Goal: Task Accomplishment & Management: Manage account settings

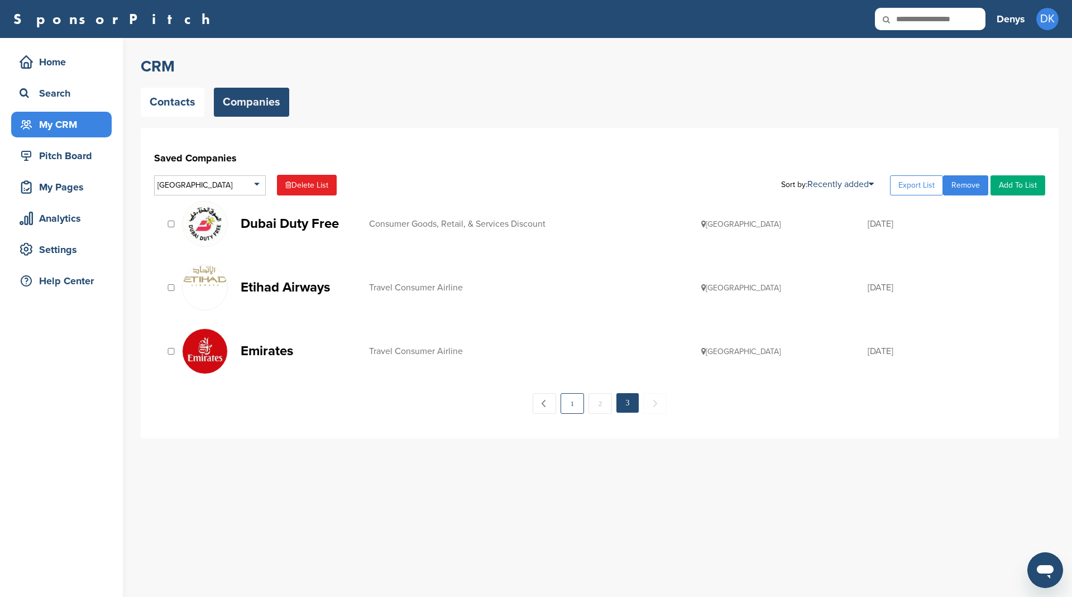
click at [573, 400] on link "1" at bounding box center [572, 403] width 23 height 21
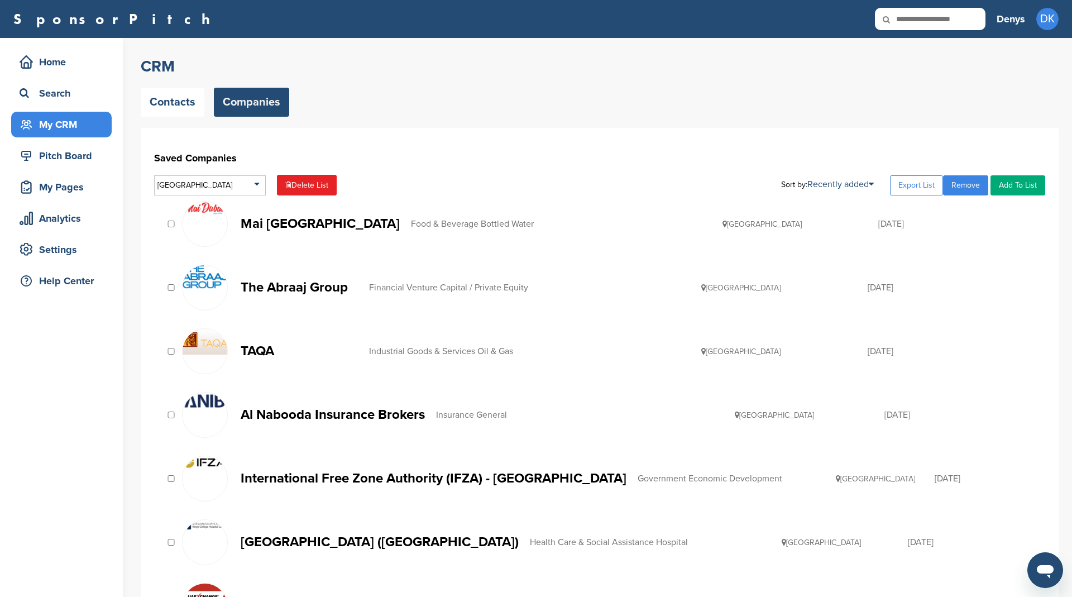
click at [167, 355] on div "TAQA Industrial Goods & Services Oil & Gas United Arab Emirates 11/06/2014" at bounding box center [599, 351] width 891 height 57
click at [257, 348] on p "TAQA" at bounding box center [299, 351] width 117 height 14
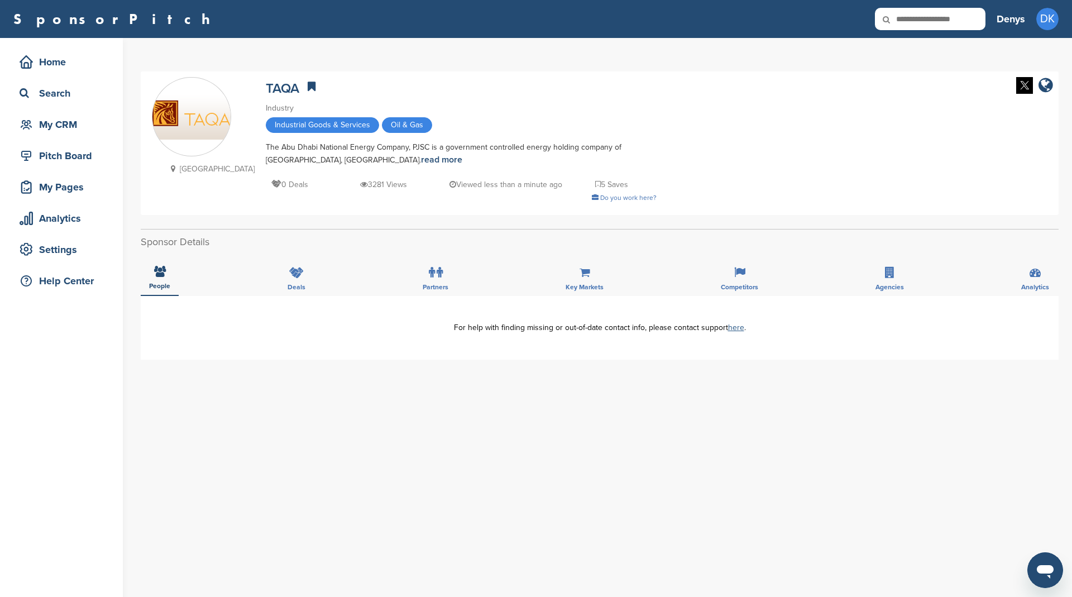
click at [736, 329] on link "here" at bounding box center [736, 327] width 16 height 9
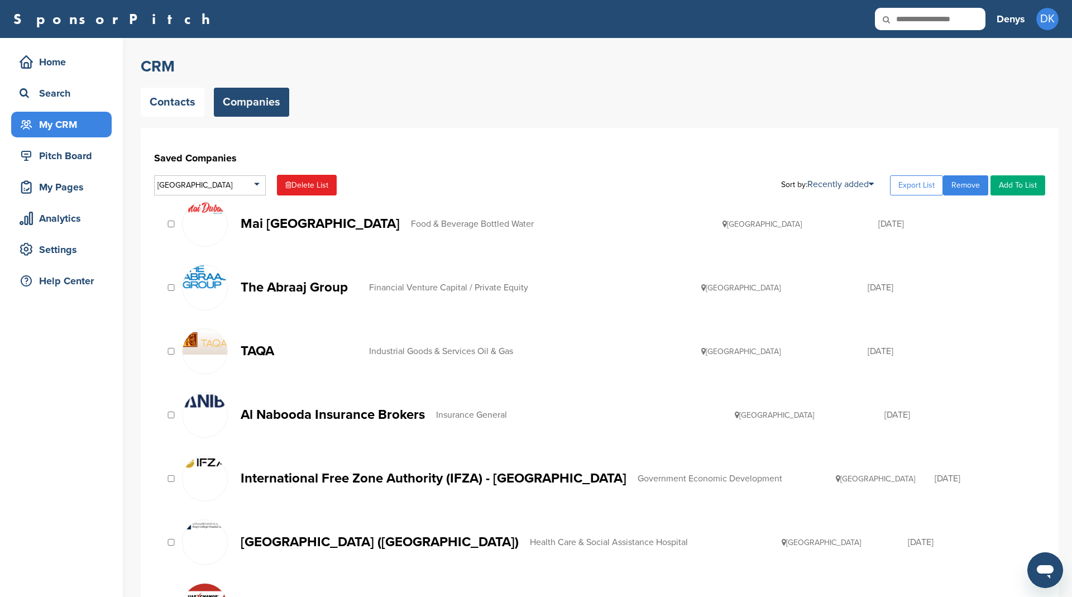
click at [289, 219] on p "Mai Dubai" at bounding box center [320, 224] width 159 height 14
click at [425, 283] on div "Financial Venture Capital / Private Equity" at bounding box center [535, 287] width 333 height 9
click at [260, 349] on p "TAQA" at bounding box center [299, 351] width 117 height 14
click at [327, 413] on p "Al Nabooda Insurance Brokers" at bounding box center [333, 415] width 184 height 14
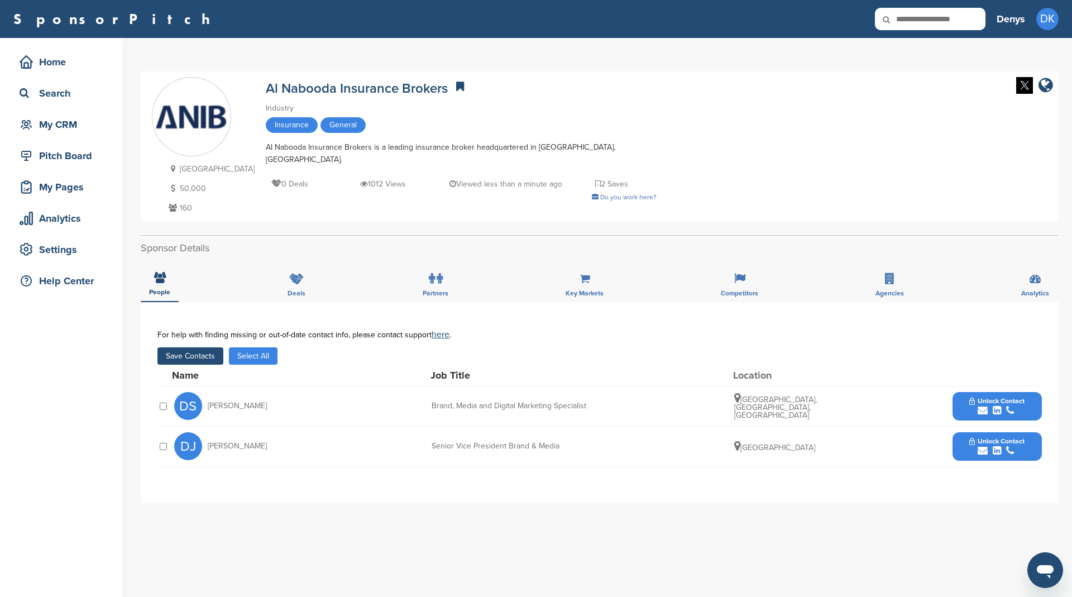
click at [200, 354] on button "Save Contacts" at bounding box center [190, 355] width 66 height 17
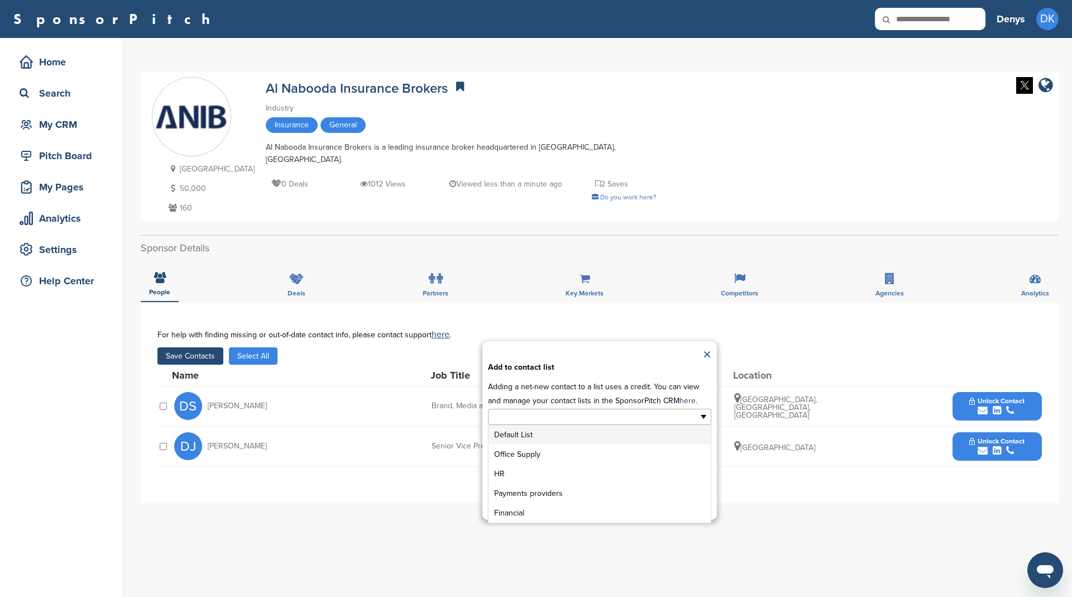
click at [688, 413] on ul at bounding box center [599, 417] width 223 height 16
click at [707, 353] on link "×" at bounding box center [707, 355] width 8 height 17
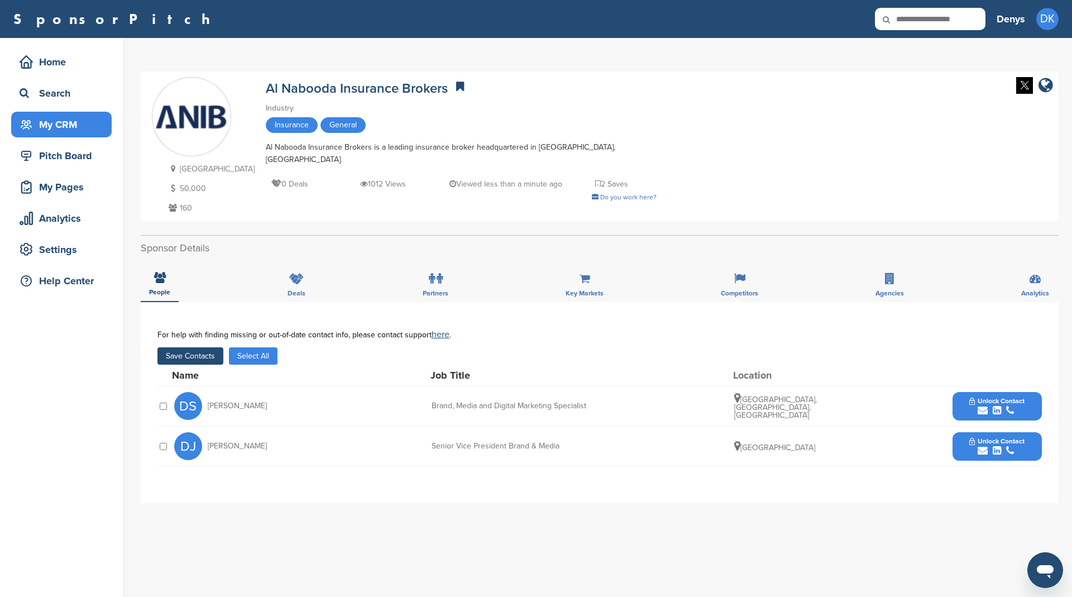
click at [60, 123] on div "My CRM" at bounding box center [64, 124] width 95 height 20
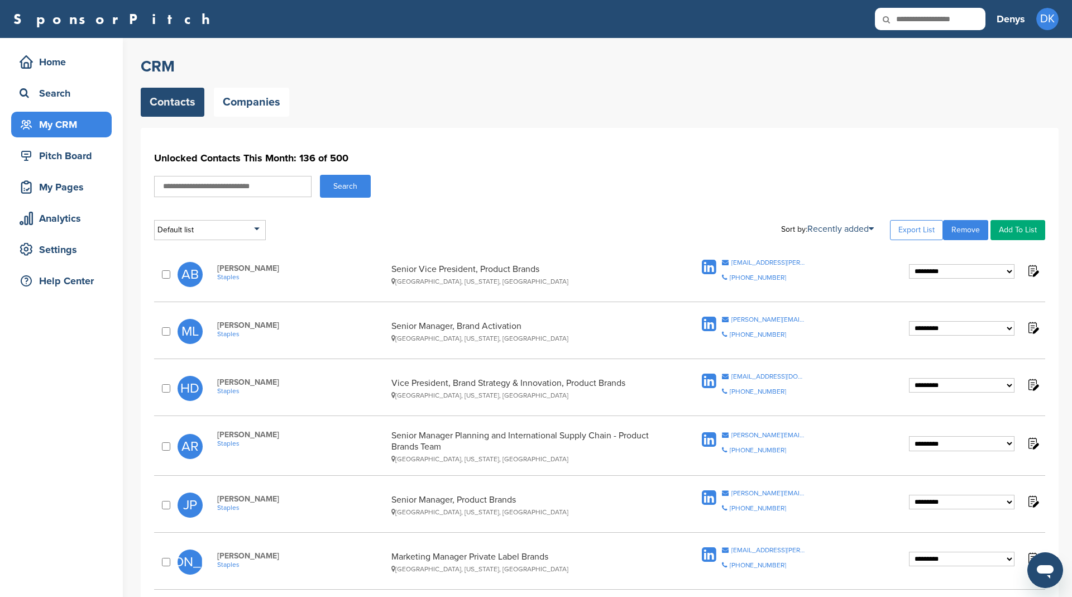
click at [577, 188] on div "Search" at bounding box center [599, 186] width 891 height 23
click at [202, 232] on div "Default list" at bounding box center [210, 230] width 112 height 20
click at [208, 243] on input "text" at bounding box center [210, 244] width 111 height 14
type input "***"
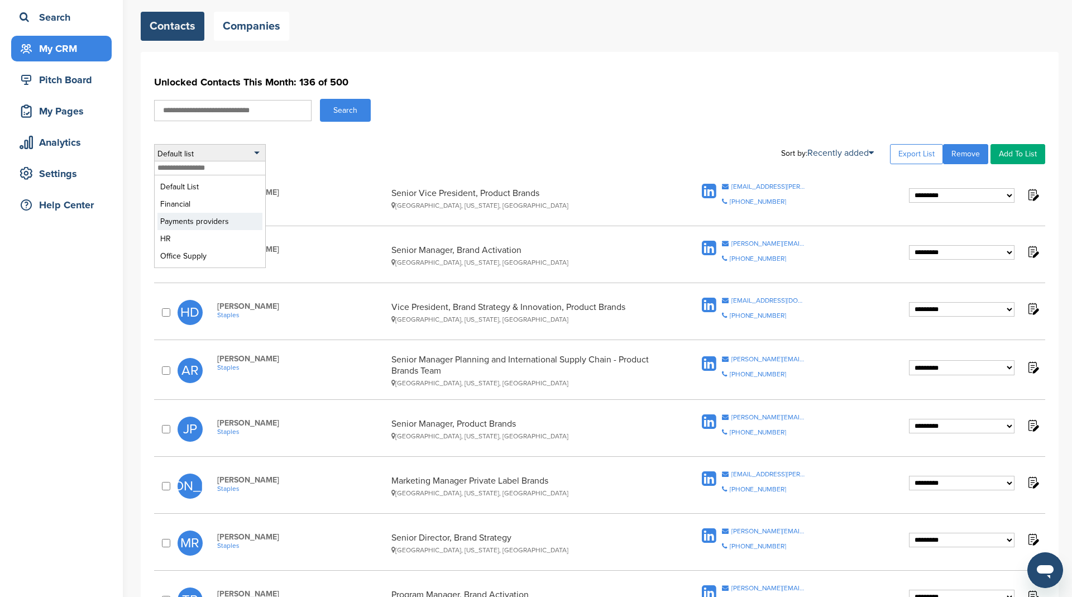
scroll to position [38, 0]
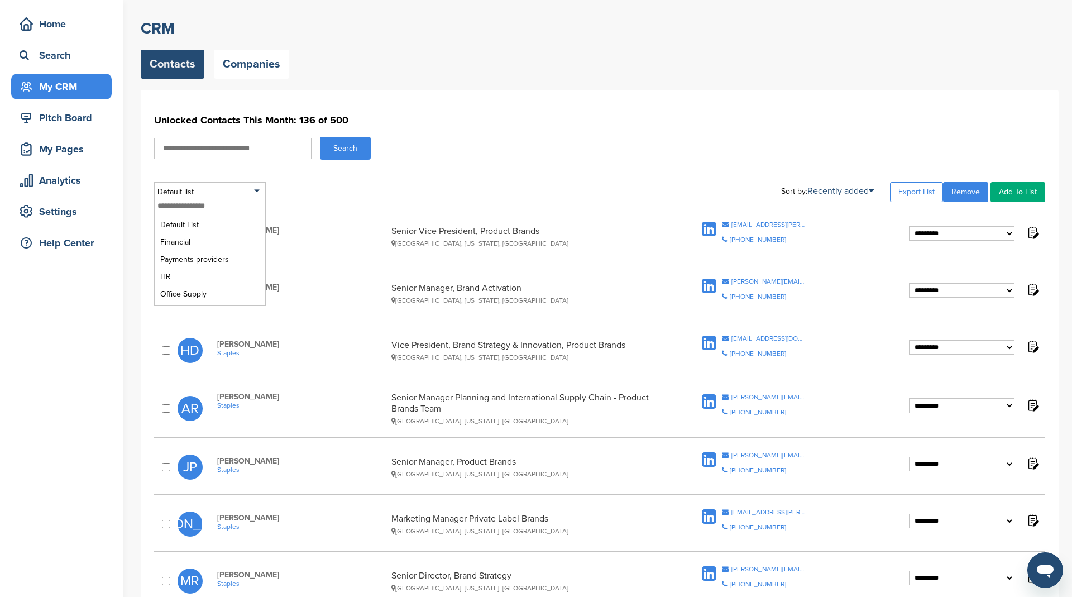
click at [205, 189] on div "Default list" at bounding box center [210, 192] width 112 height 20
click at [386, 64] on div "Contacts Companies" at bounding box center [600, 64] width 918 height 29
click at [189, 188] on div "Default list" at bounding box center [210, 192] width 112 height 20
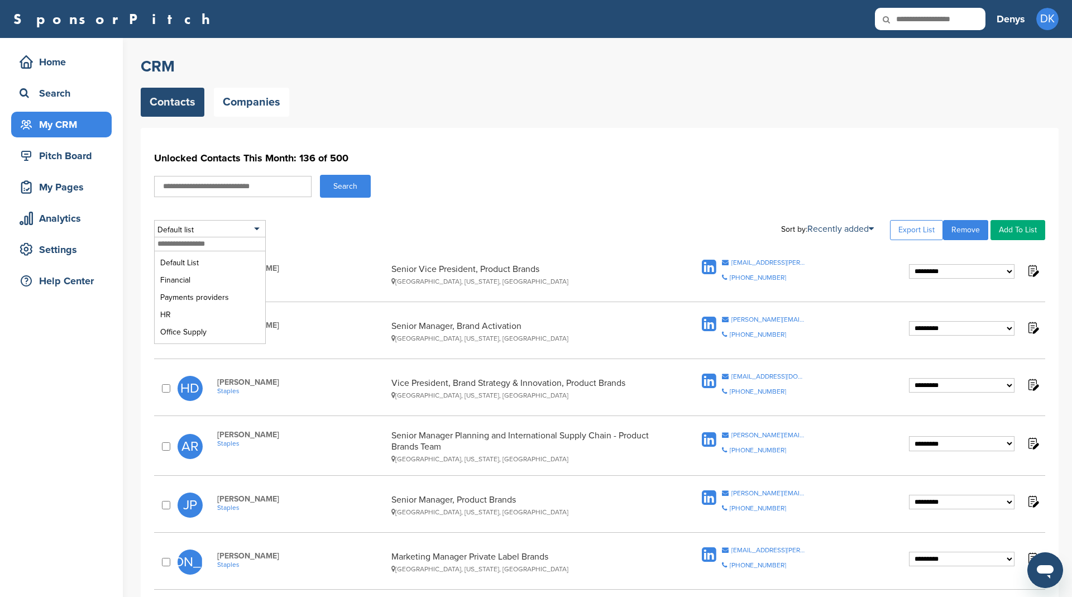
click at [360, 80] on div "CRM Contacts Companies" at bounding box center [600, 86] width 918 height 60
click at [231, 226] on div "Default list" at bounding box center [210, 230] width 112 height 20
click at [188, 242] on input "text" at bounding box center [210, 244] width 111 height 14
type input "***"
click at [333, 225] on div "Default list Default List Financial Payments providers HR Office Supply Sort by…" at bounding box center [599, 230] width 891 height 20
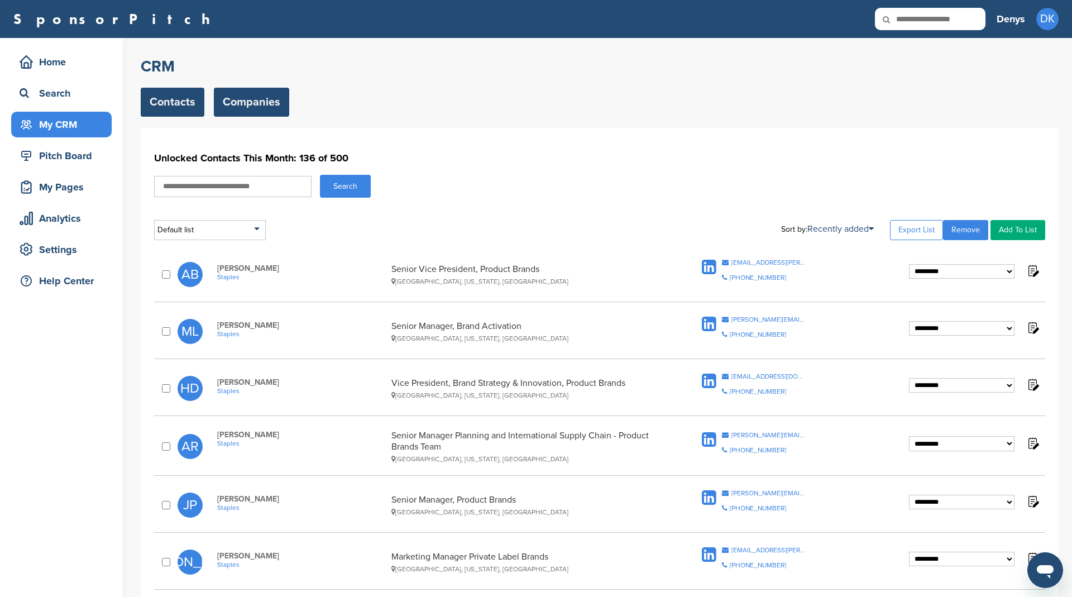
click at [261, 92] on link "Companies" at bounding box center [251, 102] width 75 height 29
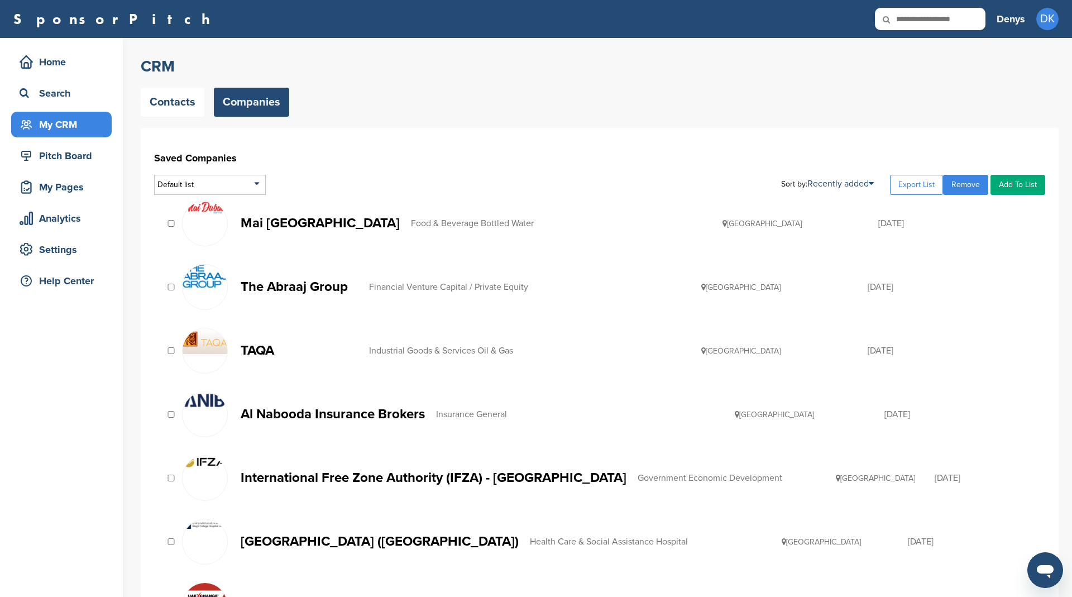
click at [264, 410] on p "Al Nabooda Insurance Brokers" at bounding box center [333, 414] width 184 height 14
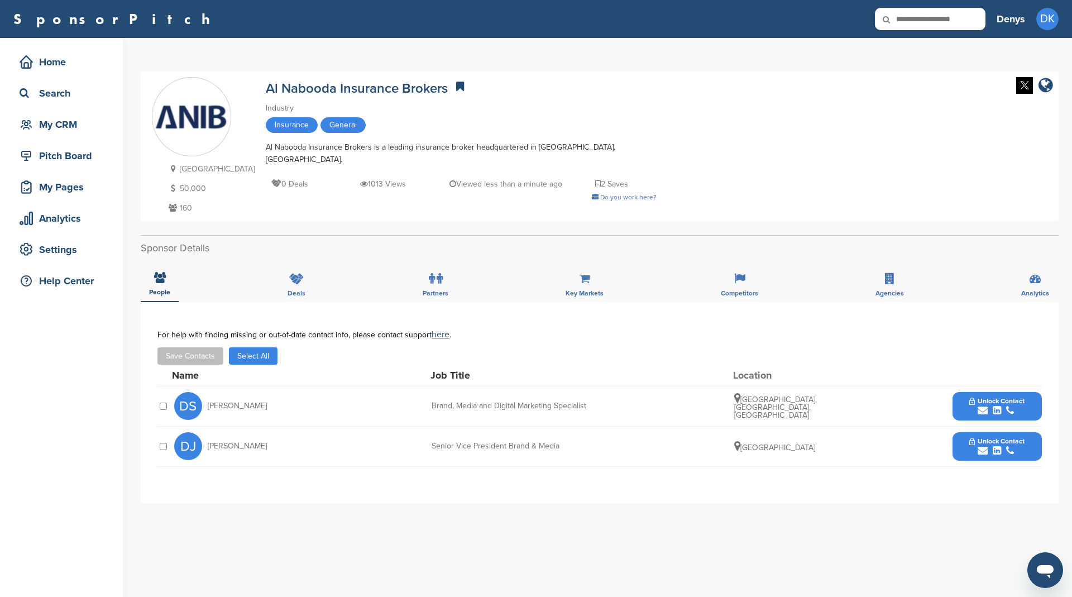
click at [264, 350] on button "Select All" at bounding box center [253, 355] width 49 height 17
click at [178, 358] on button "Save Contacts" at bounding box center [190, 355] width 66 height 17
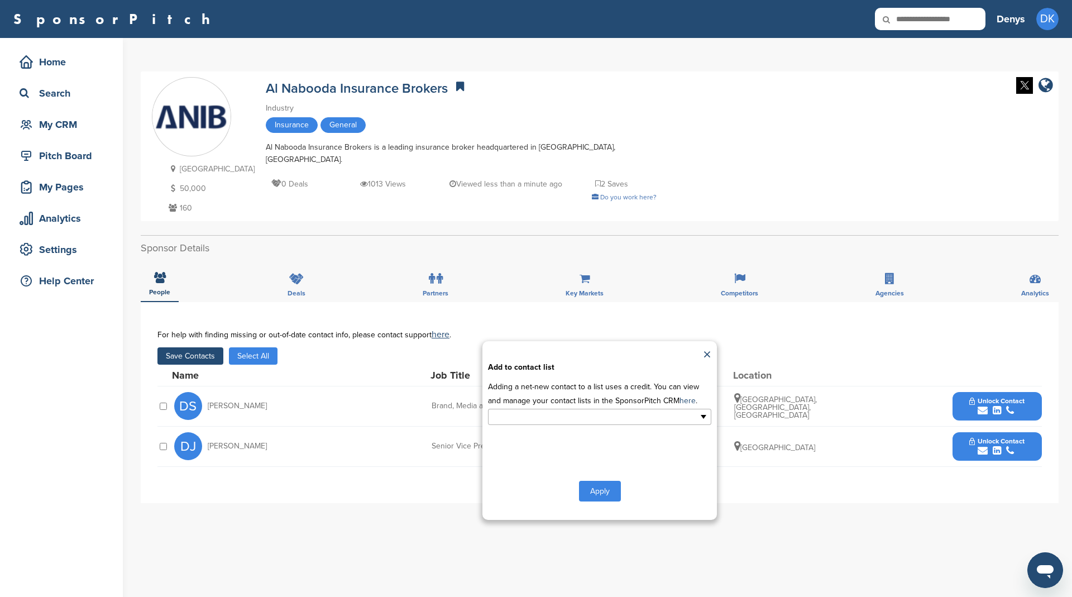
click at [524, 414] on input "text" at bounding box center [550, 416] width 117 height 13
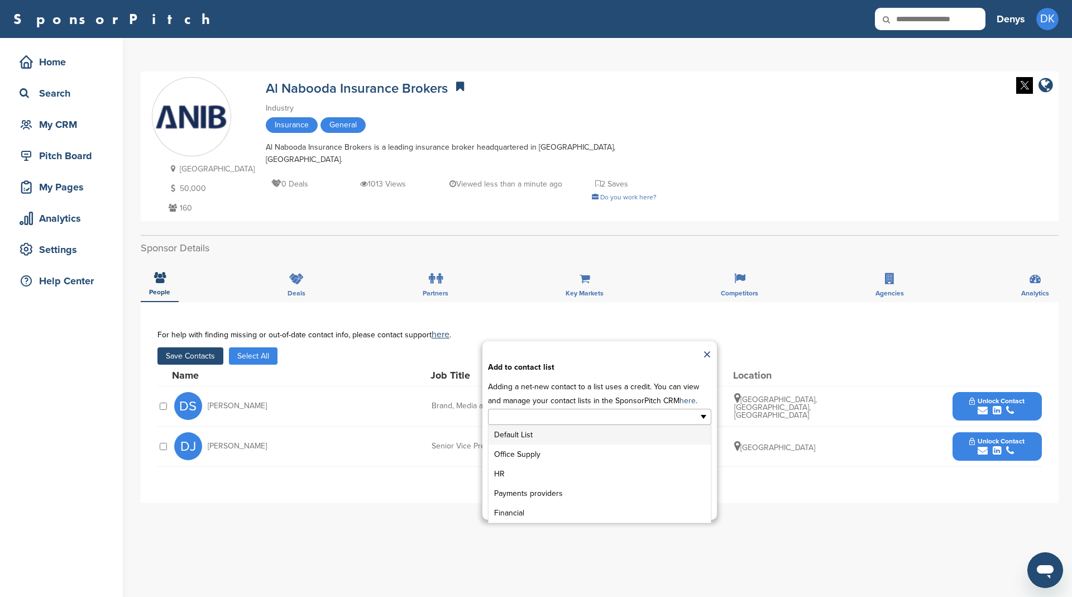
click at [547, 435] on li "Default List" at bounding box center [599, 435] width 222 height 20
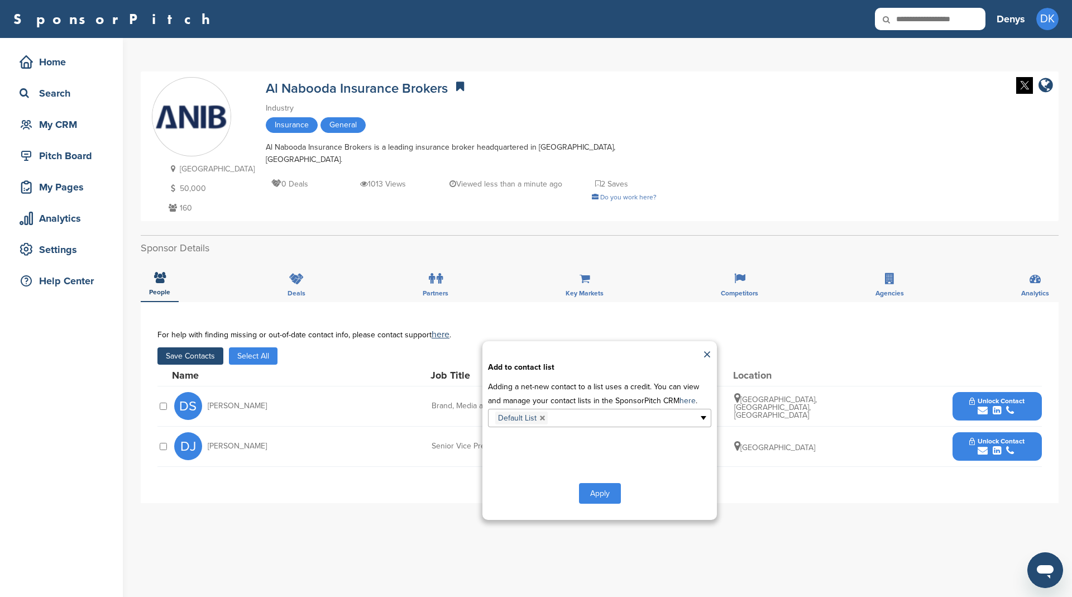
click at [604, 494] on button "Apply" at bounding box center [600, 493] width 42 height 21
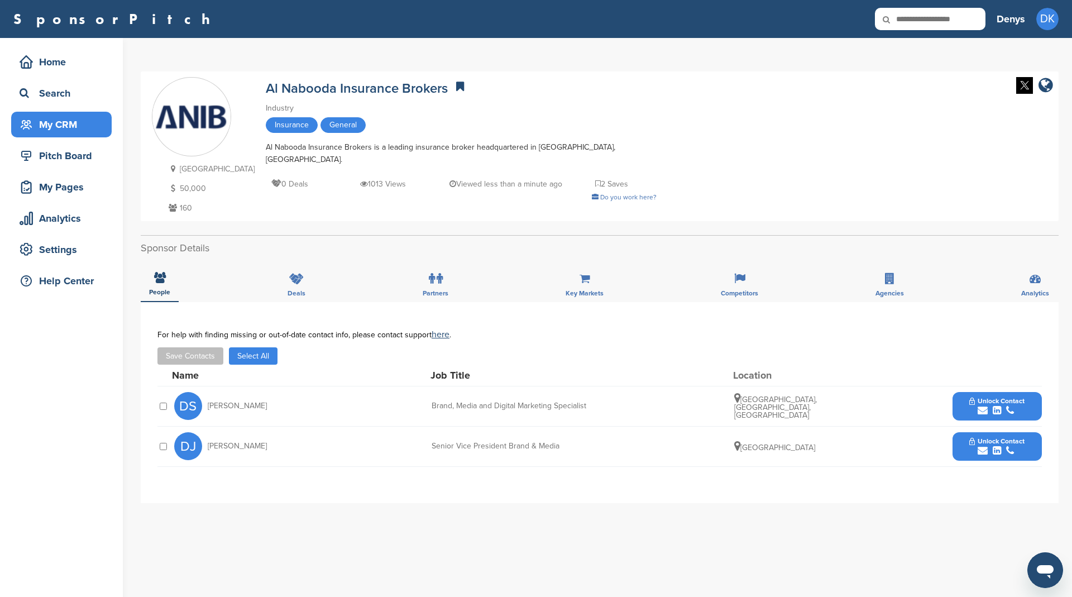
click at [58, 116] on div "My CRM" at bounding box center [64, 124] width 95 height 20
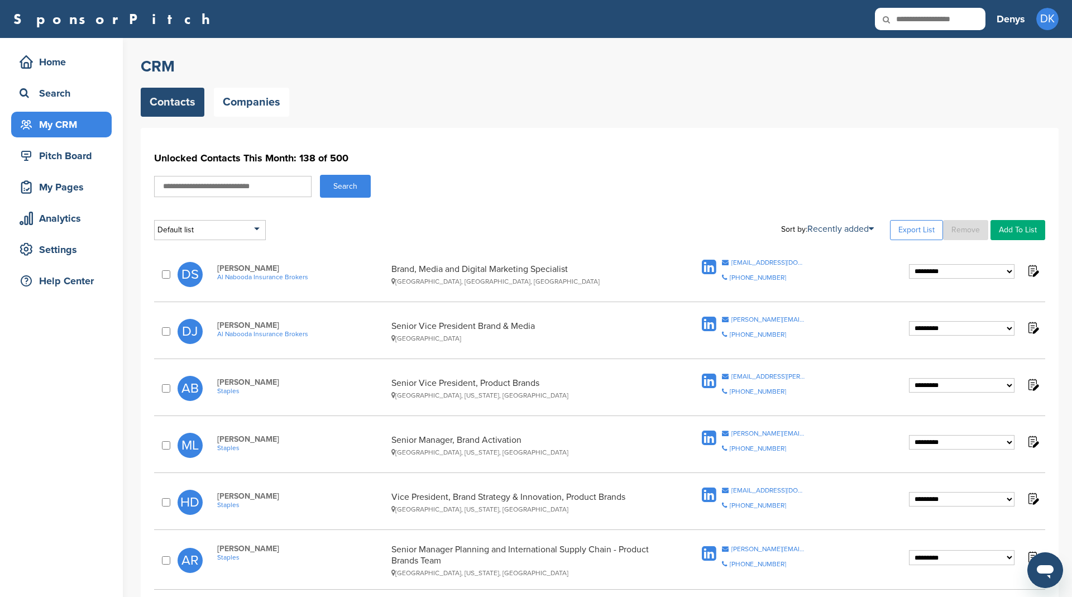
click at [1017, 229] on link "Add To List" at bounding box center [1017, 230] width 55 height 20
click at [983, 248] on input "text" at bounding box center [989, 249] width 111 height 14
type input "***"
click at [207, 238] on div "Default list" at bounding box center [210, 230] width 112 height 20
click at [210, 233] on div "Default list" at bounding box center [210, 230] width 112 height 20
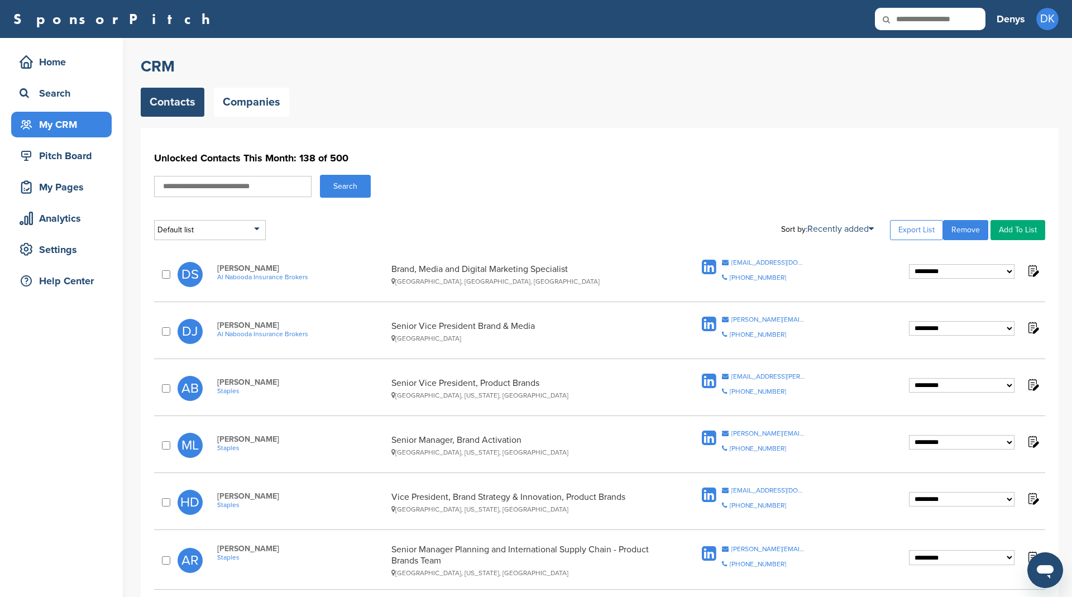
click at [519, 86] on div "CRM Contacts Companies" at bounding box center [600, 86] width 918 height 60
click at [252, 231] on div "Default list" at bounding box center [210, 230] width 112 height 20
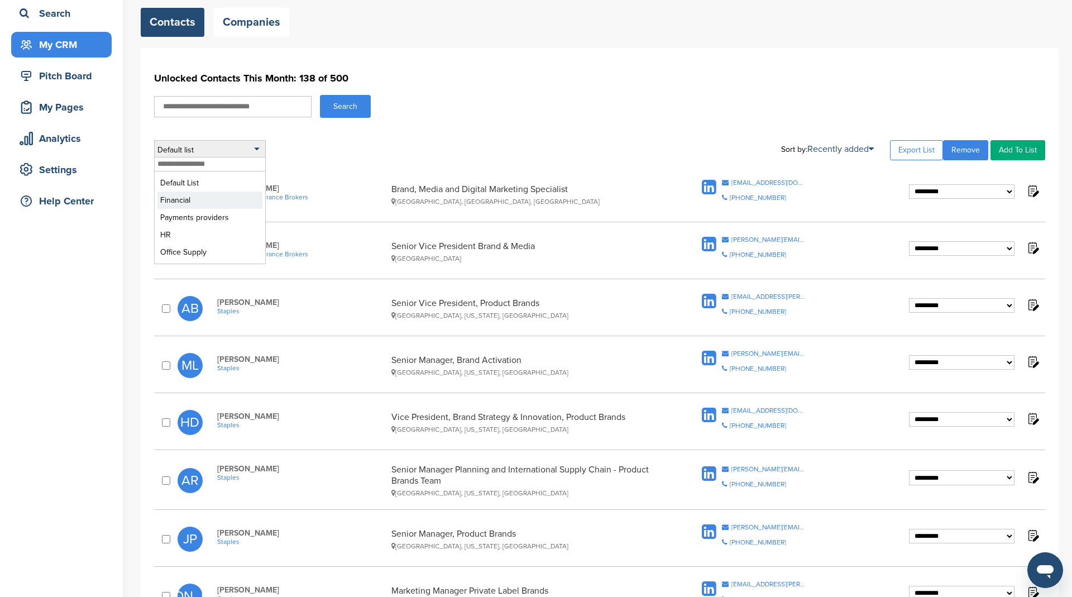
scroll to position [90, 0]
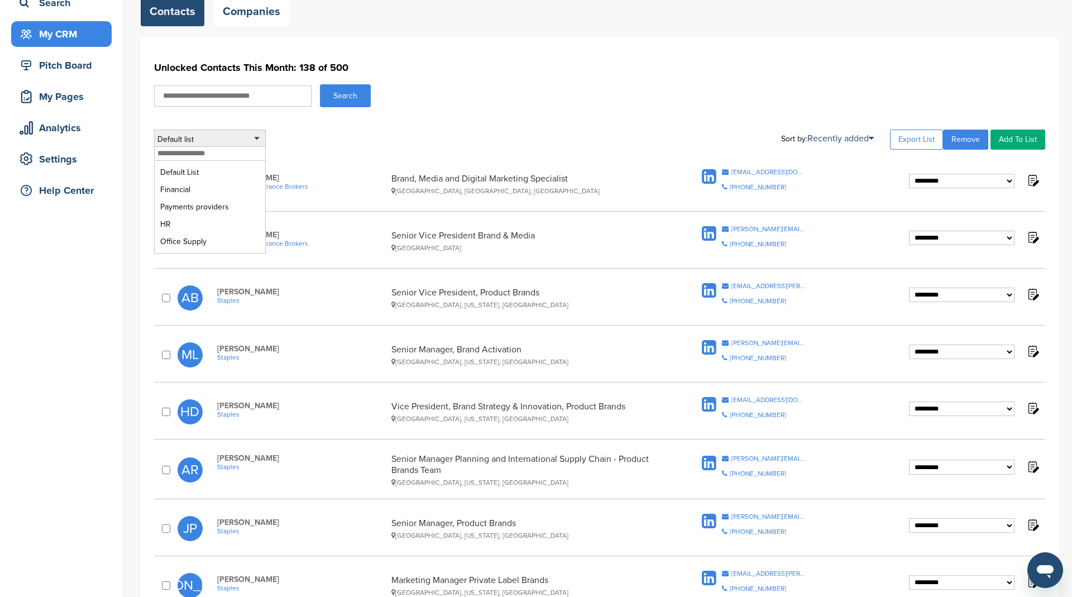
click at [209, 154] on input "text" at bounding box center [210, 154] width 111 height 14
type input "***"
click at [339, 132] on div "Default list Default List Financial Payments providers HR Office Supply Sort by…" at bounding box center [599, 140] width 891 height 20
click at [244, 133] on div "Default list" at bounding box center [210, 140] width 112 height 20
click at [244, 135] on div "Default list" at bounding box center [210, 140] width 112 height 20
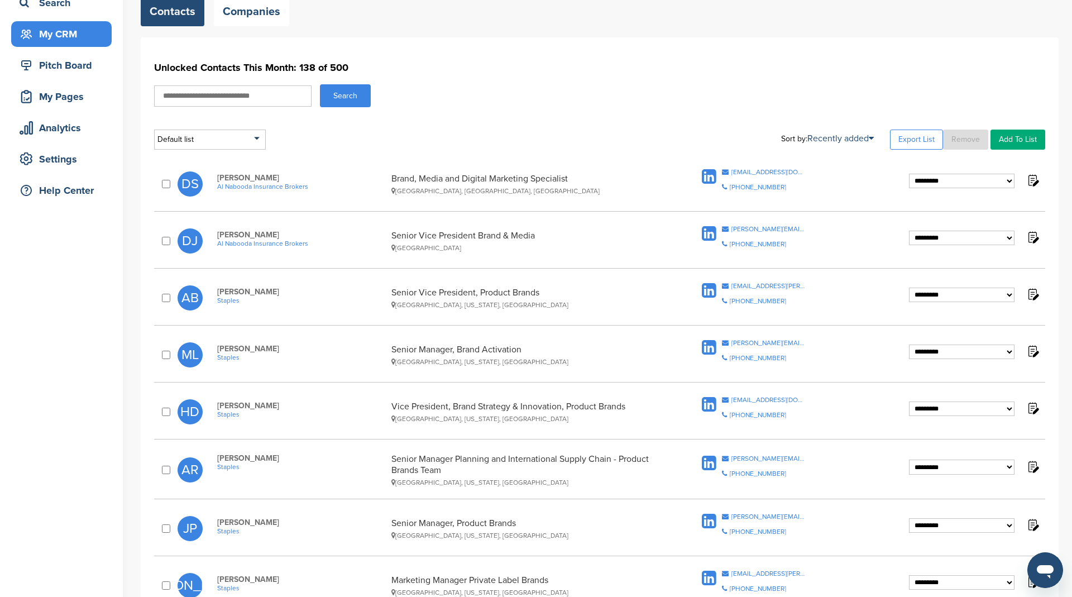
click at [168, 232] on div "**********" at bounding box center [599, 240] width 891 height 41
click at [1033, 133] on link "Add To List" at bounding box center [1017, 140] width 55 height 20
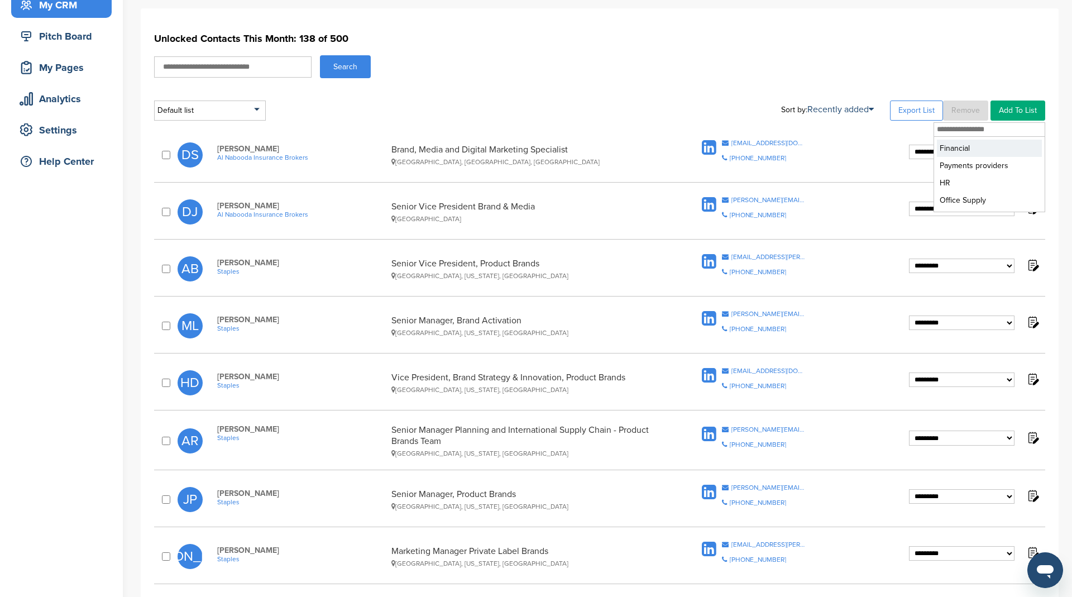
scroll to position [85, 0]
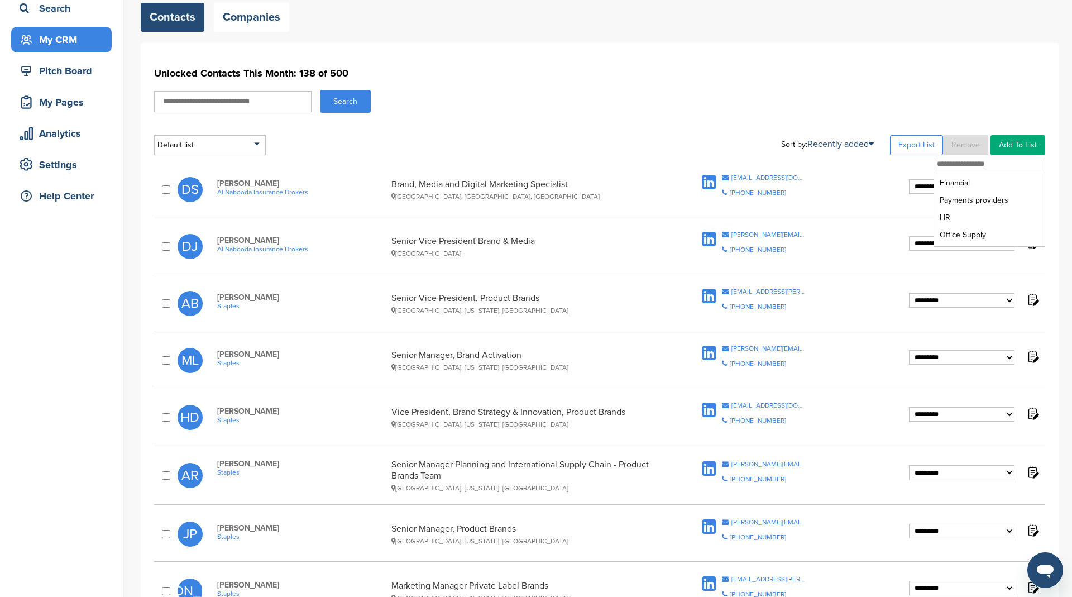
click at [967, 164] on input "text" at bounding box center [989, 164] width 111 height 14
type input "**********"
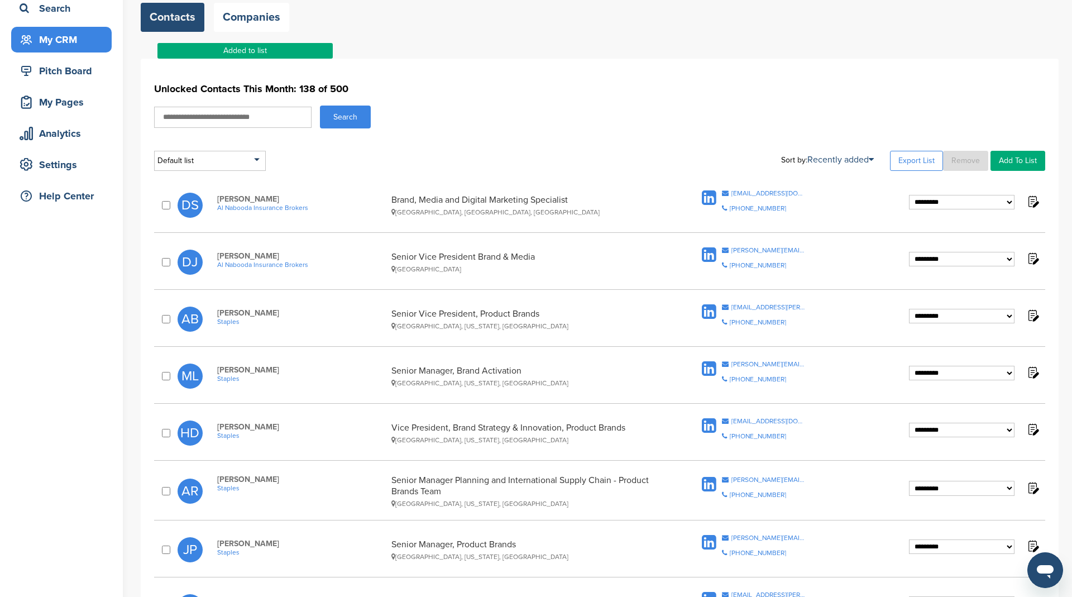
scroll to position [84, 0]
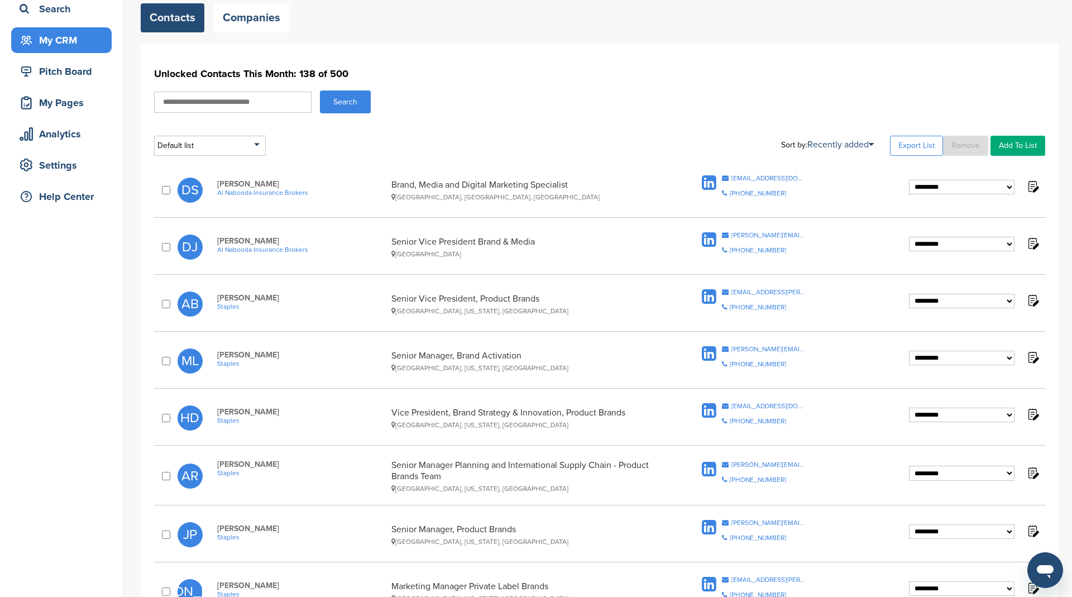
click at [945, 183] on select "**********" at bounding box center [962, 187] width 106 height 15
click at [242, 145] on div "Default list" at bounding box center [210, 146] width 112 height 20
click at [1032, 185] on img at bounding box center [1033, 186] width 14 height 14
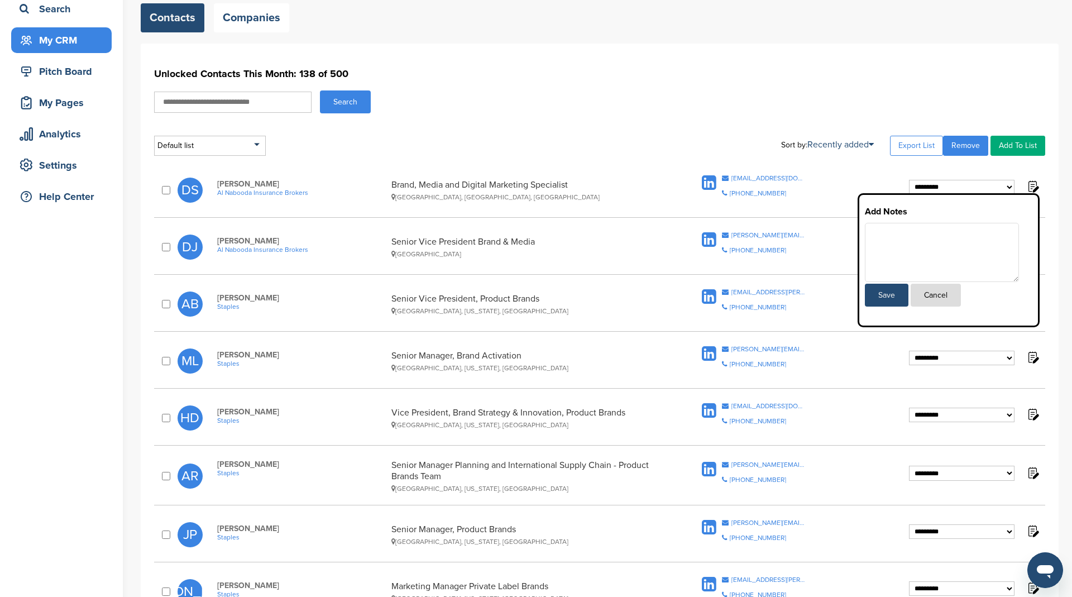
click at [1032, 185] on img at bounding box center [1033, 186] width 14 height 14
click at [1004, 67] on h1 "Unlocked Contacts This Month: 138 of 500" at bounding box center [599, 74] width 891 height 20
click at [1033, 186] on img at bounding box center [1033, 186] width 14 height 14
click at [931, 294] on button "Cancel" at bounding box center [936, 295] width 50 height 23
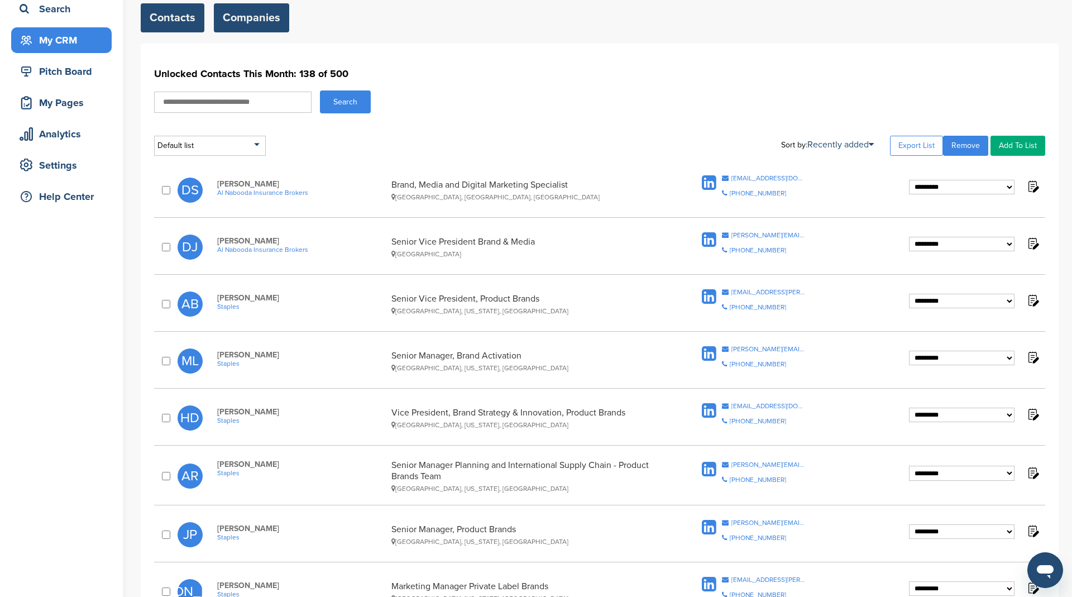
click at [275, 17] on link "Companies" at bounding box center [251, 17] width 75 height 29
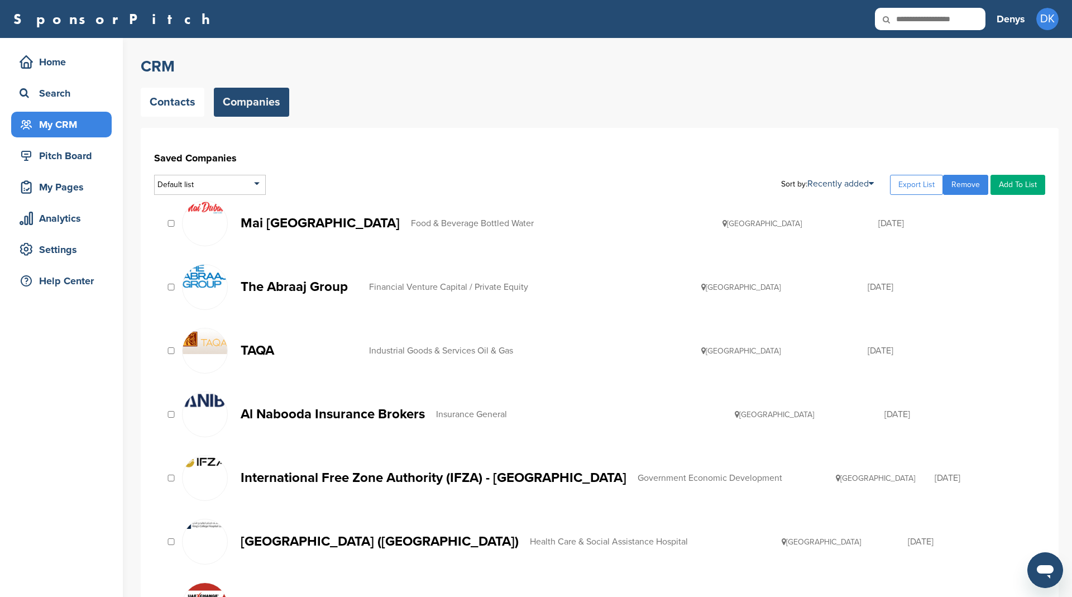
click at [326, 474] on p "International Free Zone Authority (IFZA) - [GEOGRAPHIC_DATA]" at bounding box center [434, 478] width 386 height 14
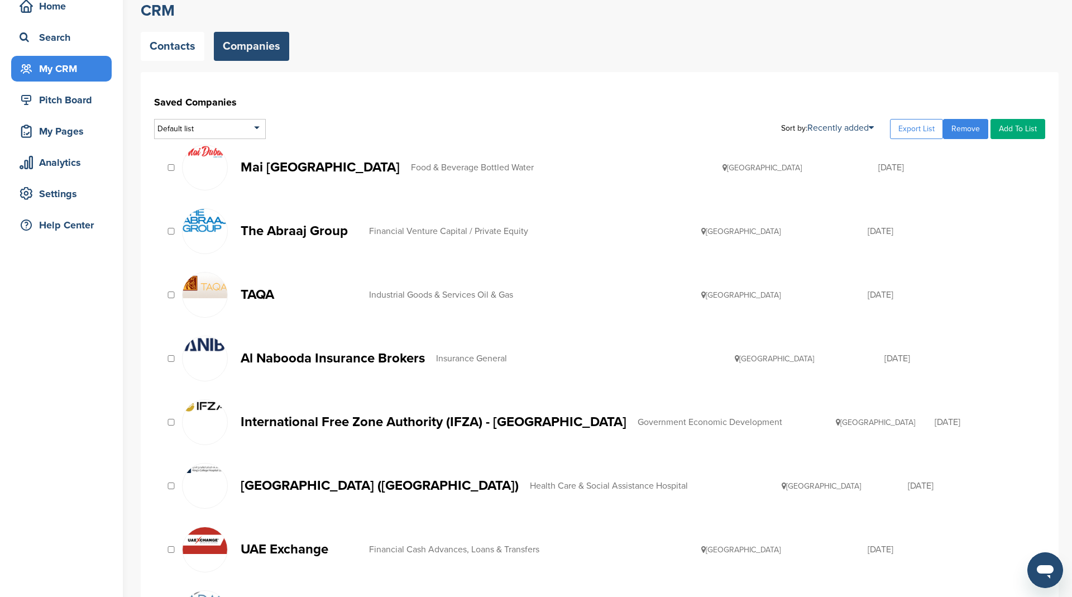
scroll to position [59, 0]
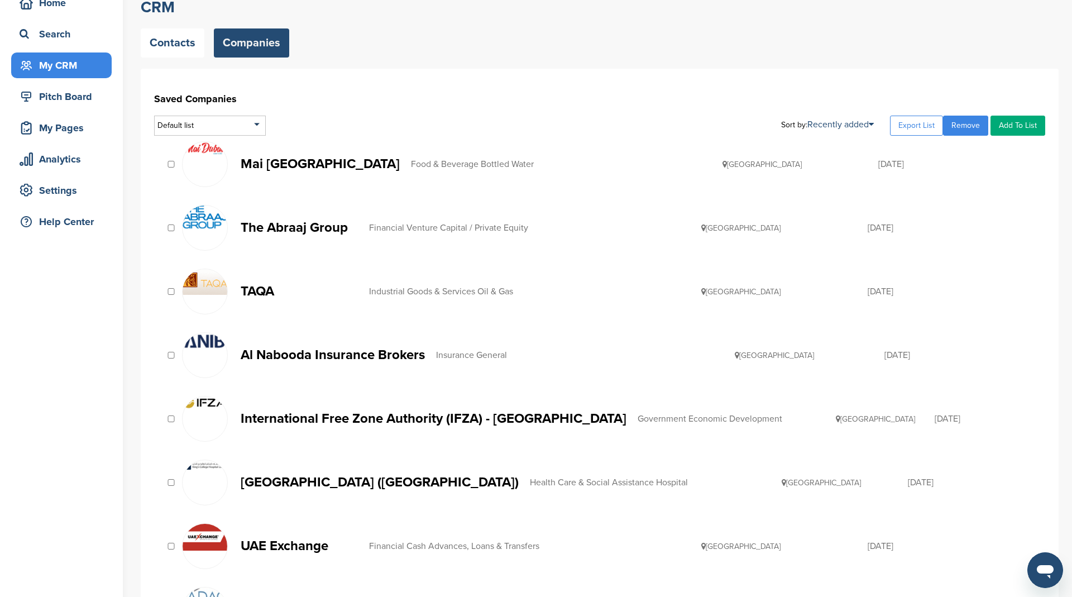
click at [386, 478] on p "[GEOGRAPHIC_DATA] ([GEOGRAPHIC_DATA])" at bounding box center [380, 482] width 278 height 14
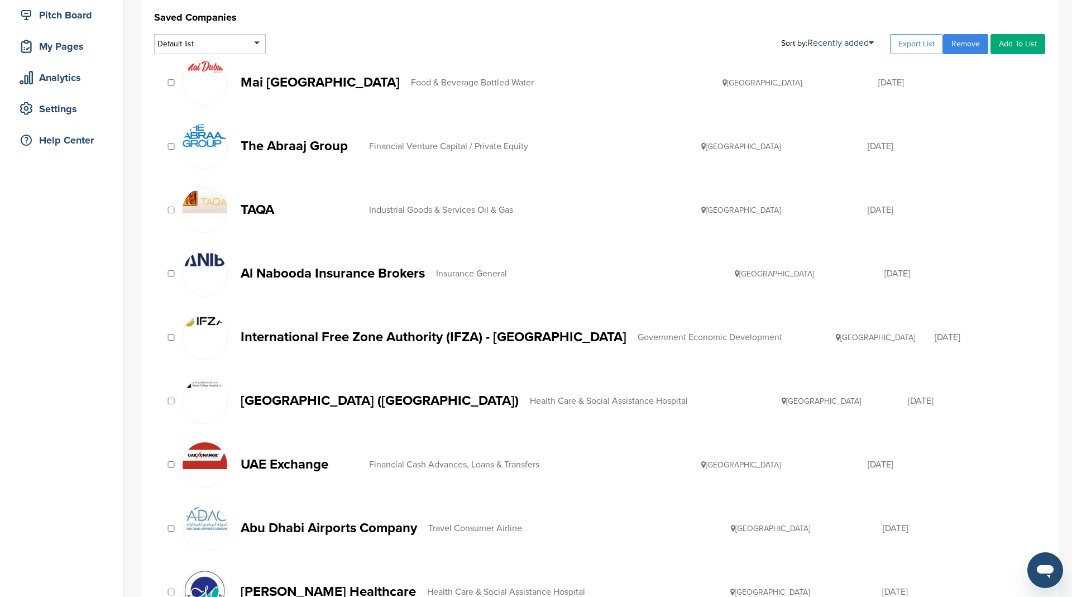
scroll to position [164, 0]
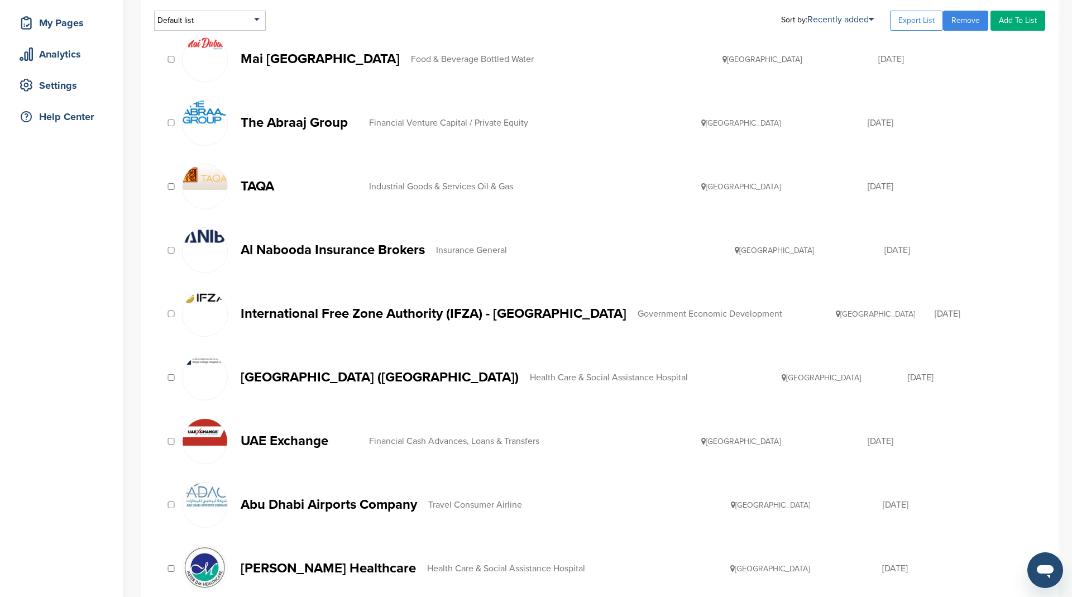
click at [306, 439] on p "UAE Exchange" at bounding box center [299, 441] width 117 height 14
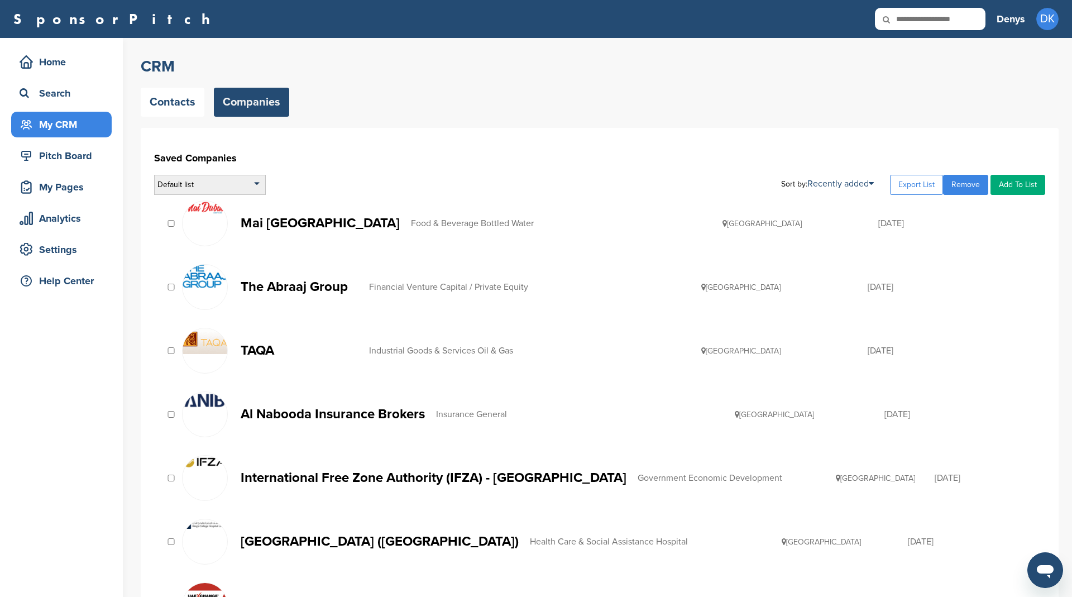
click at [208, 185] on div "Default list" at bounding box center [210, 185] width 112 height 20
click at [196, 229] on li "[GEOGRAPHIC_DATA]" at bounding box center [209, 234] width 105 height 17
click at [868, 179] on link "Recently added" at bounding box center [840, 184] width 66 height 11
click at [817, 219] on link "Company Name" at bounding box center [809, 220] width 55 height 9
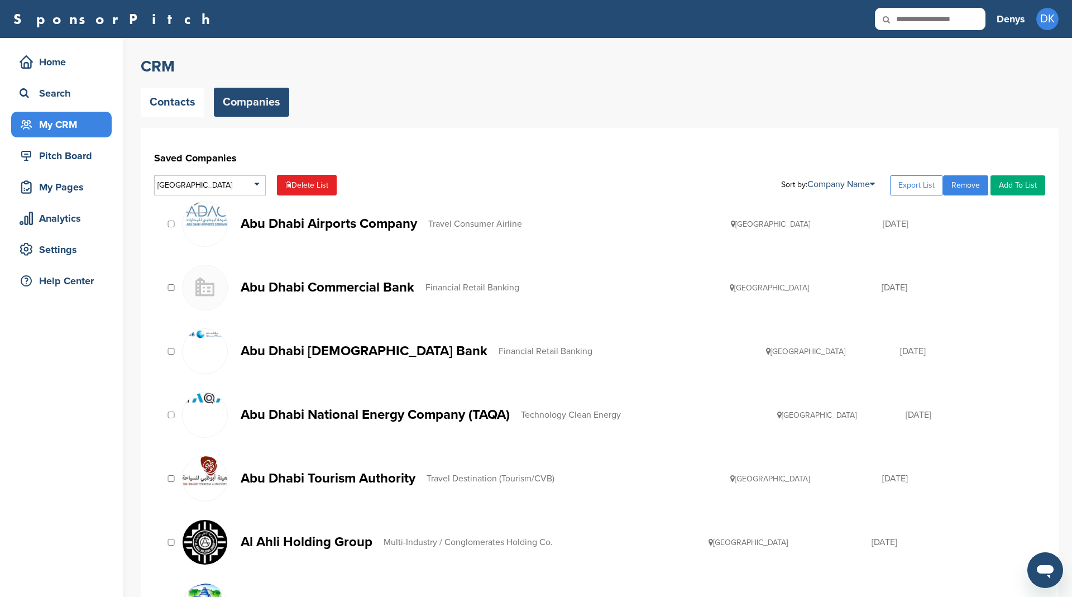
click at [361, 218] on p "Abu Dhabi Airports Company" at bounding box center [329, 224] width 176 height 14
click at [470, 415] on p "Abu Dhabi National Energy Company (TAQA)" at bounding box center [375, 415] width 269 height 14
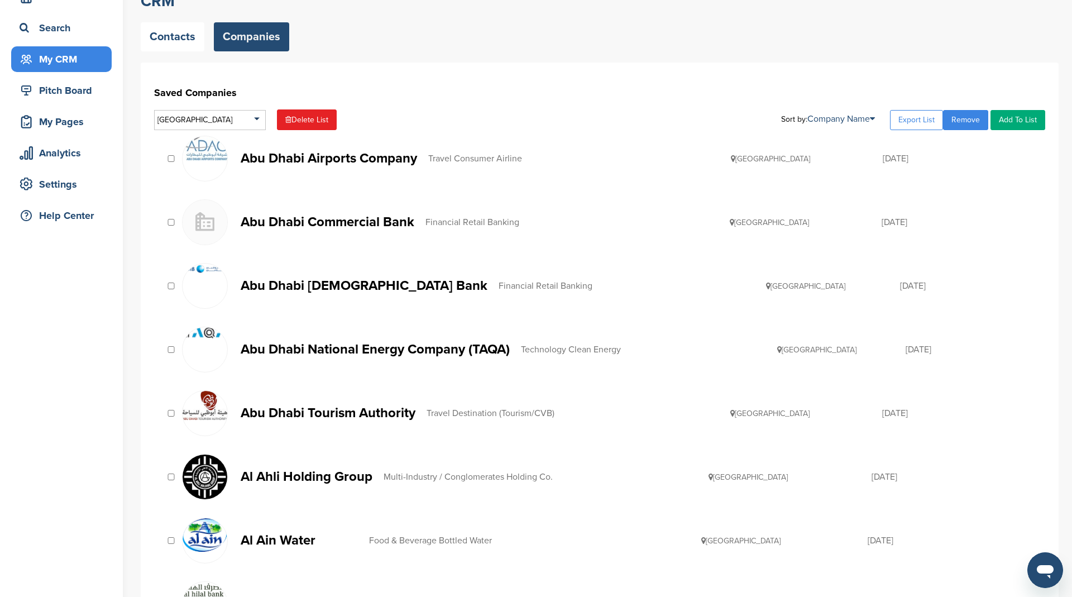
scroll to position [68, 0]
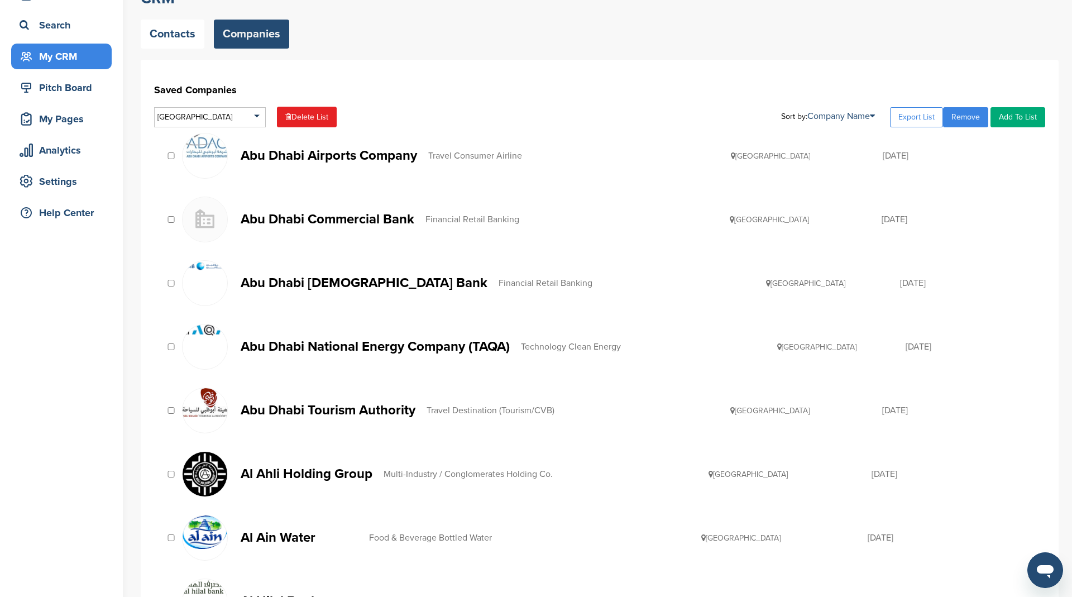
click at [300, 403] on p "Abu Dhabi Tourism Authority" at bounding box center [328, 410] width 175 height 14
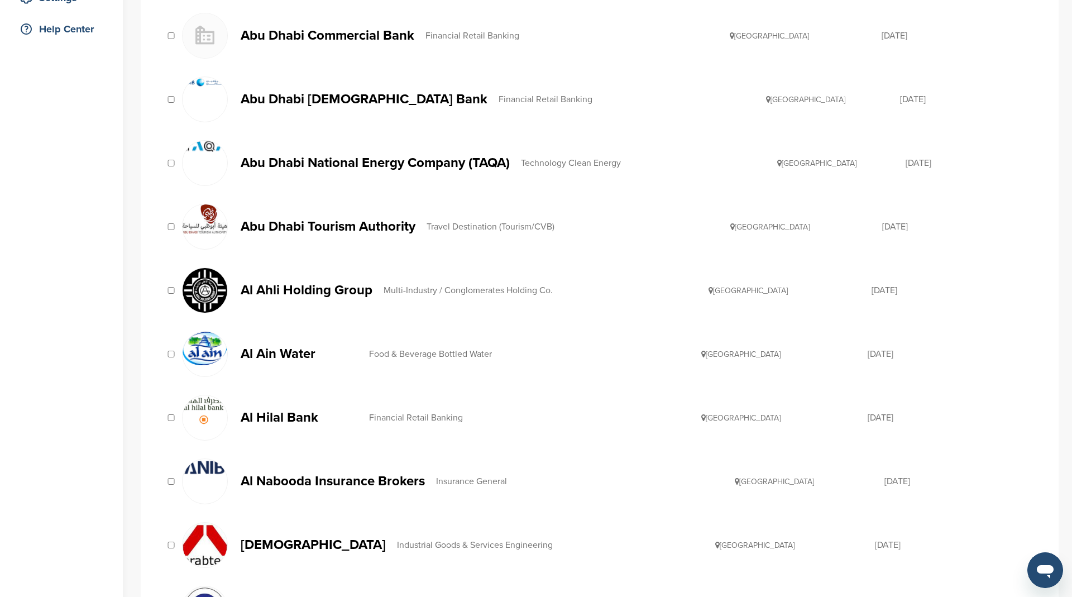
scroll to position [270, 0]
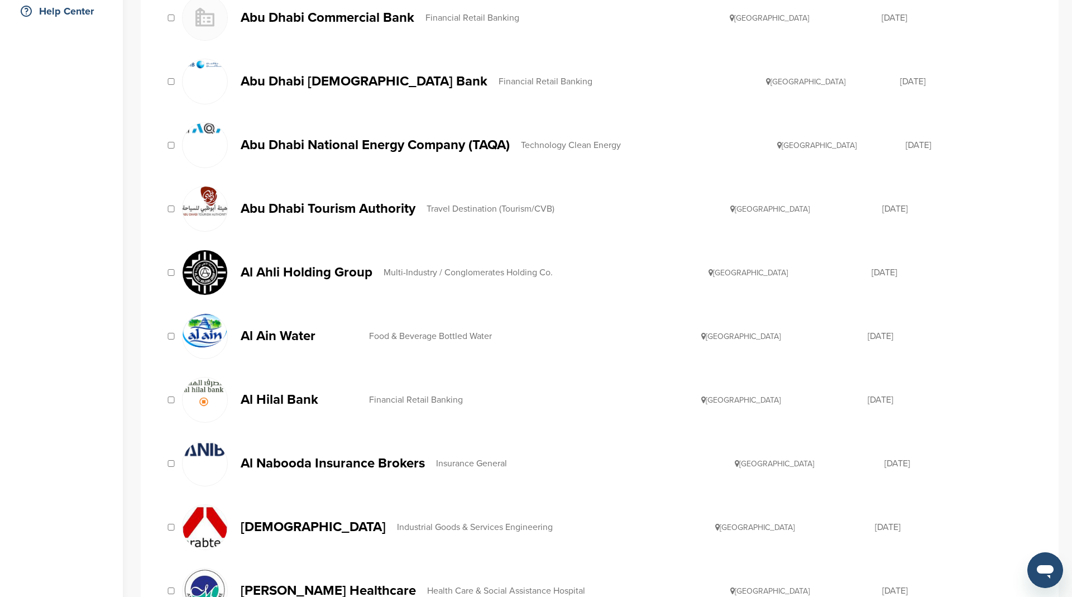
click at [500, 268] on div "Multi-Industry / Conglomerates Holding Co." at bounding box center [546, 272] width 325 height 9
click at [304, 332] on p "Al Ain Water" at bounding box center [299, 336] width 117 height 14
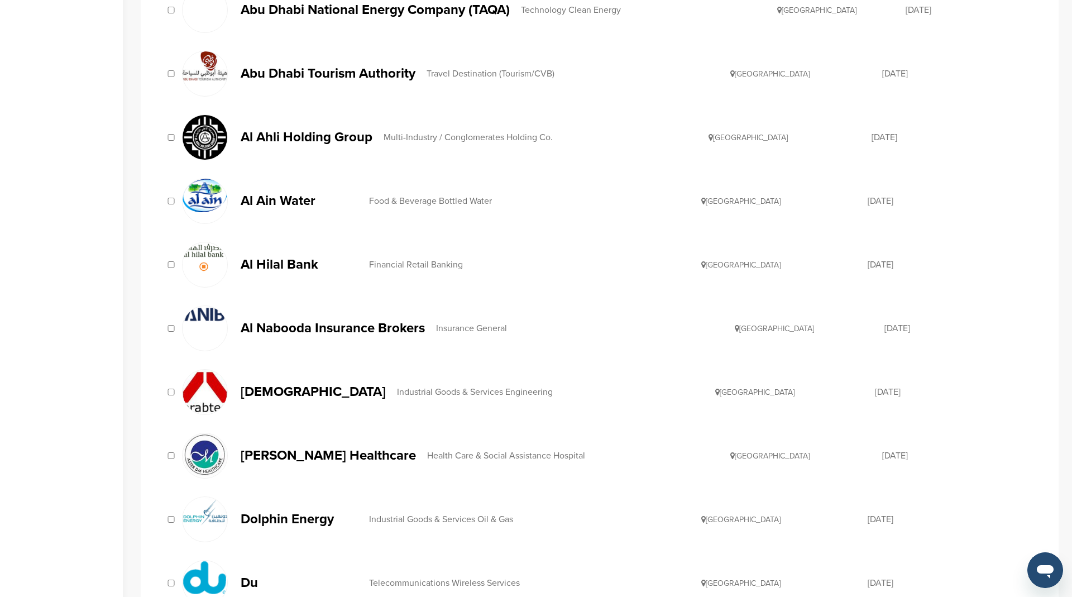
scroll to position [419, 0]
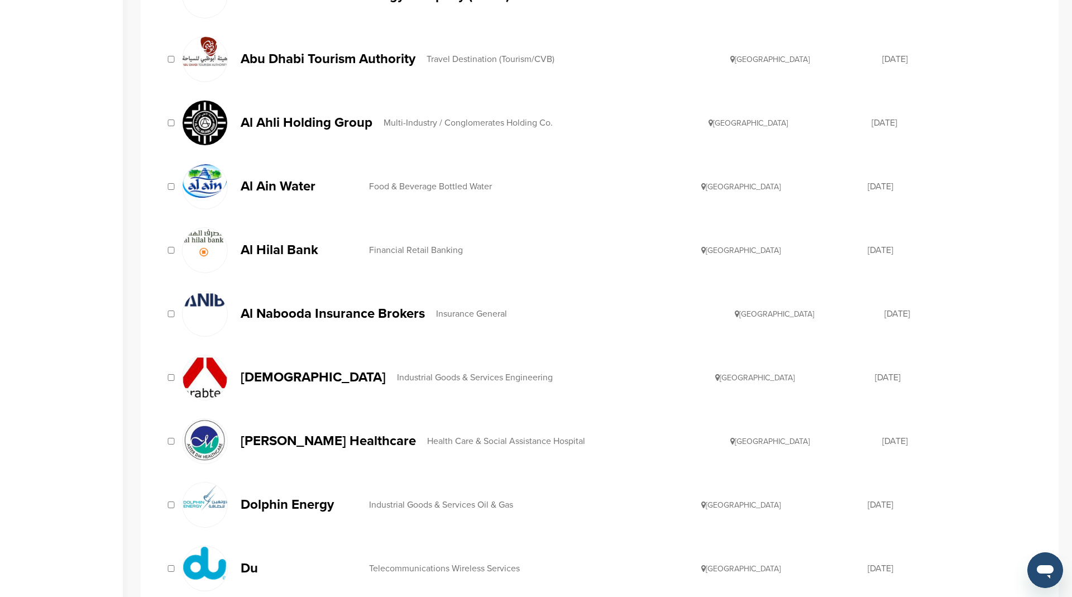
click at [248, 370] on p "[DEMOGRAPHIC_DATA]" at bounding box center [313, 377] width 145 height 14
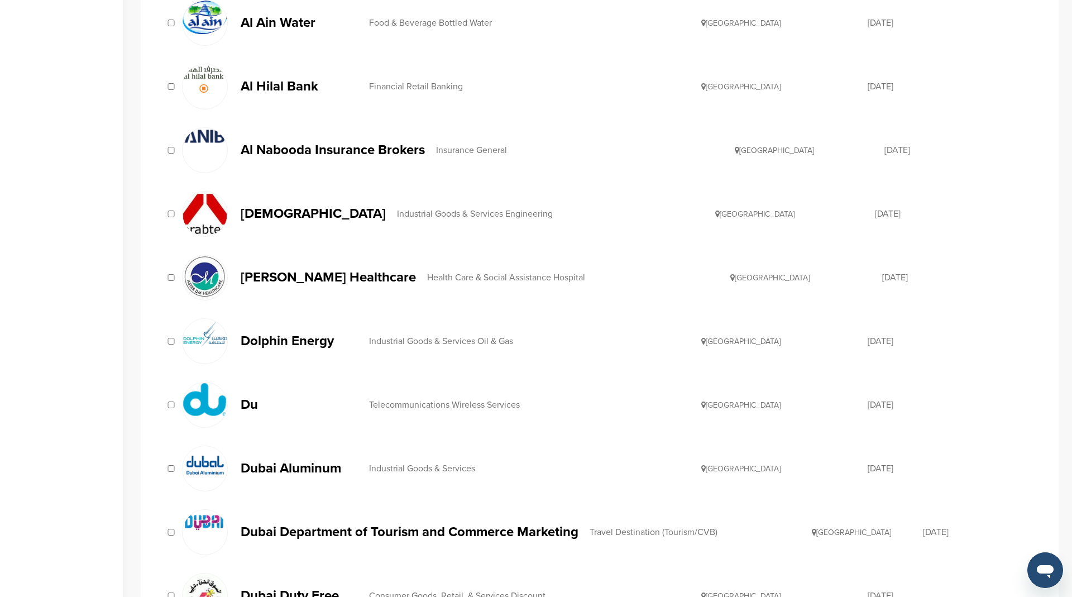
scroll to position [602, 0]
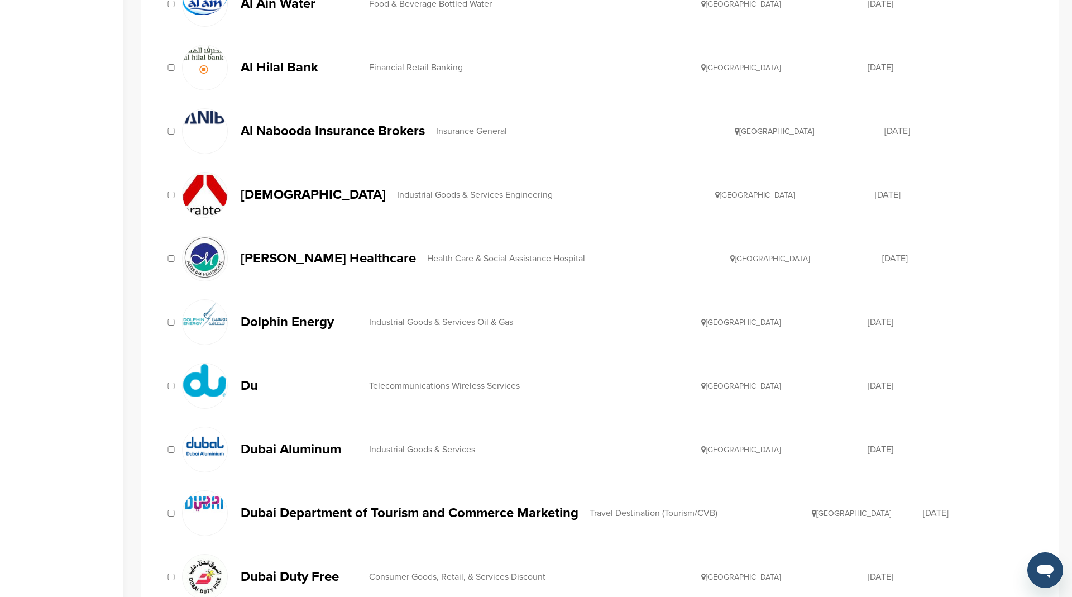
click at [449, 381] on div "Telecommunications Wireless Services" at bounding box center [535, 385] width 333 height 9
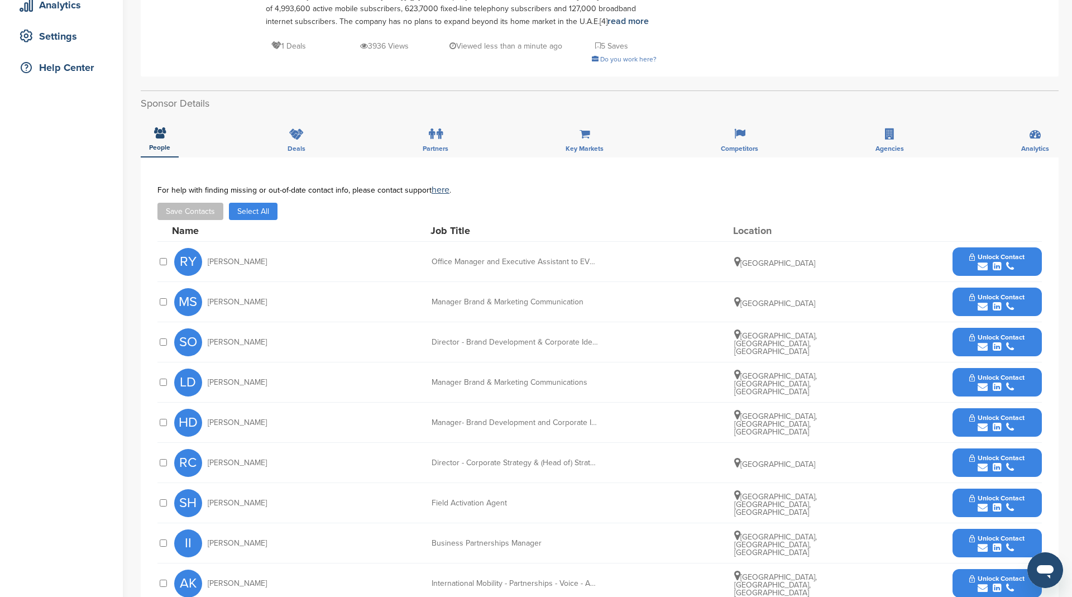
scroll to position [358, 0]
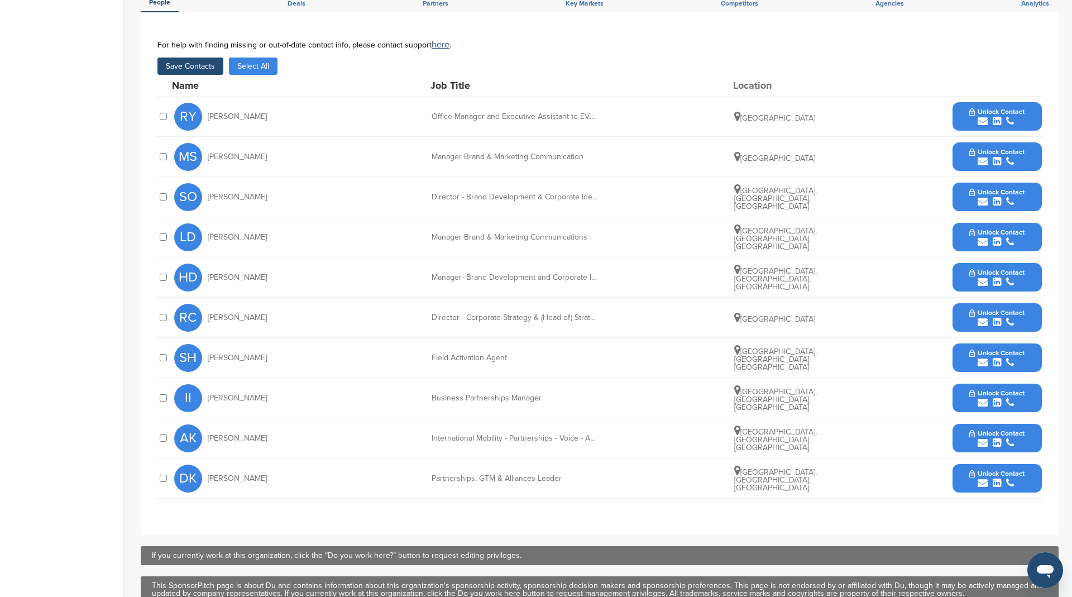
click at [164, 392] on div at bounding box center [162, 397] width 11 height 11
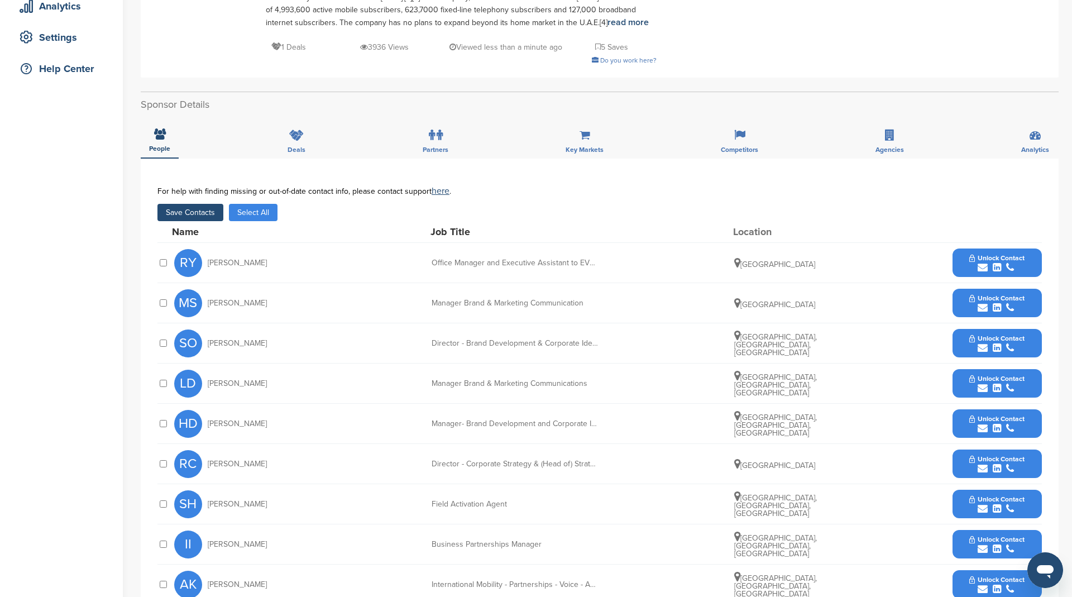
scroll to position [257, 0]
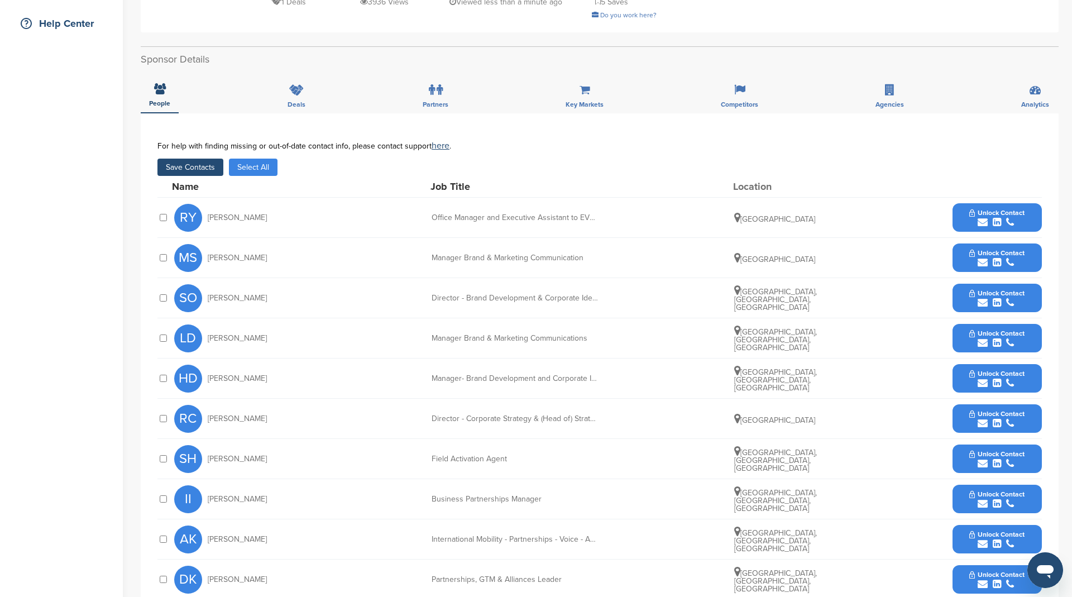
click at [190, 166] on button "Save Contacts" at bounding box center [190, 167] width 66 height 17
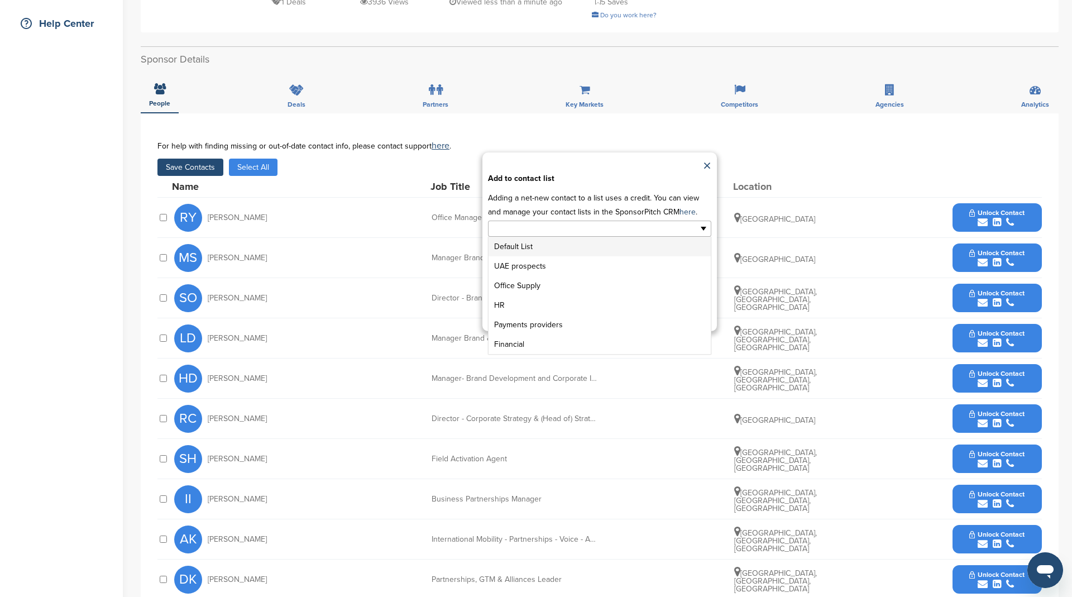
click at [550, 232] on input "text" at bounding box center [550, 228] width 117 height 13
click at [541, 257] on li "UAE prospects" at bounding box center [599, 266] width 222 height 20
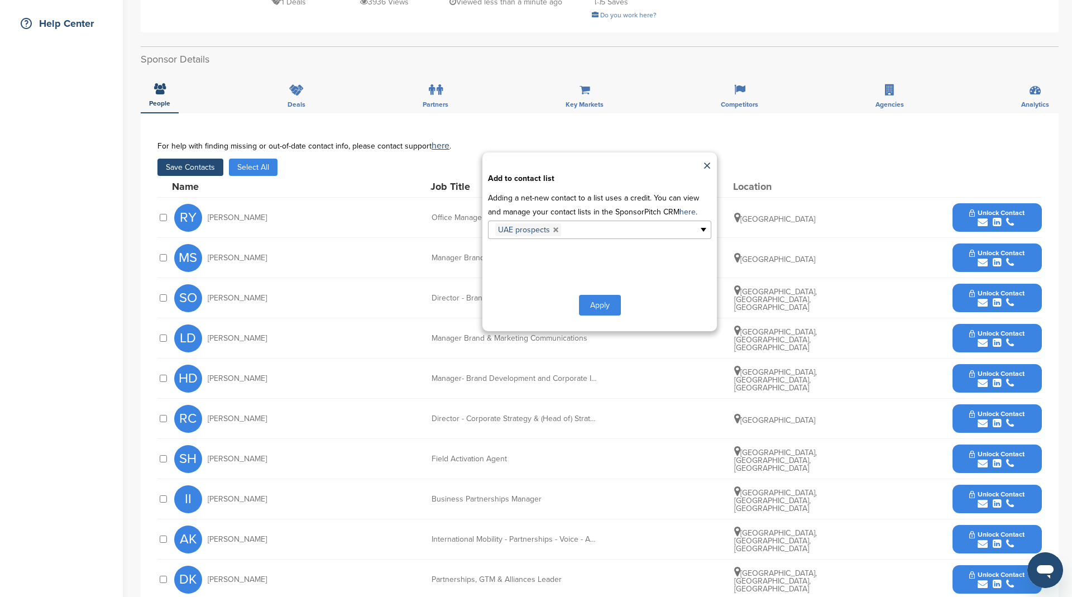
click at [600, 299] on button "Apply" at bounding box center [600, 305] width 42 height 21
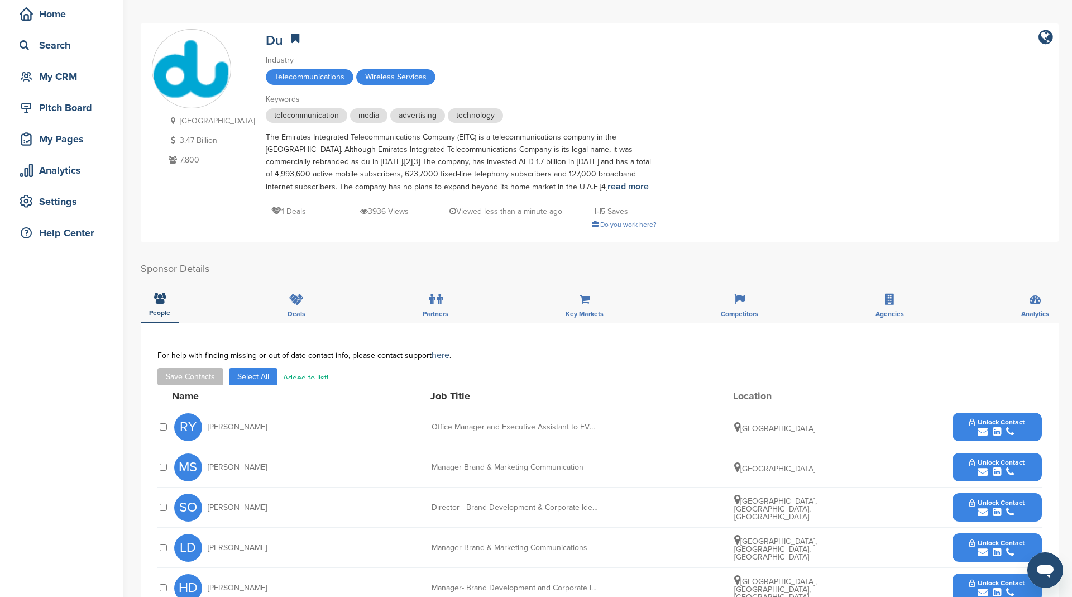
scroll to position [0, 0]
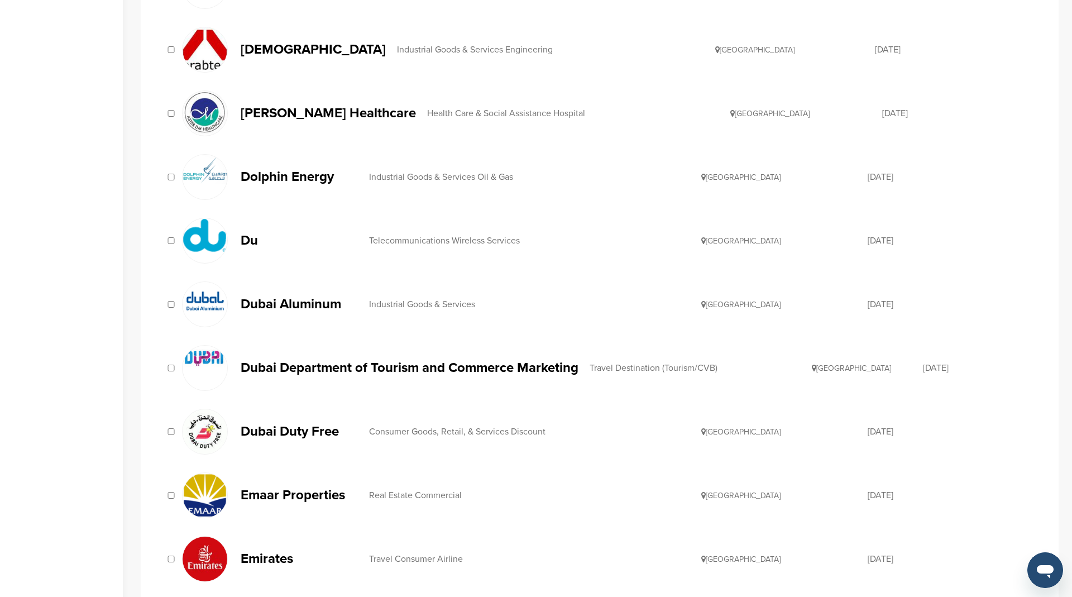
scroll to position [748, 0]
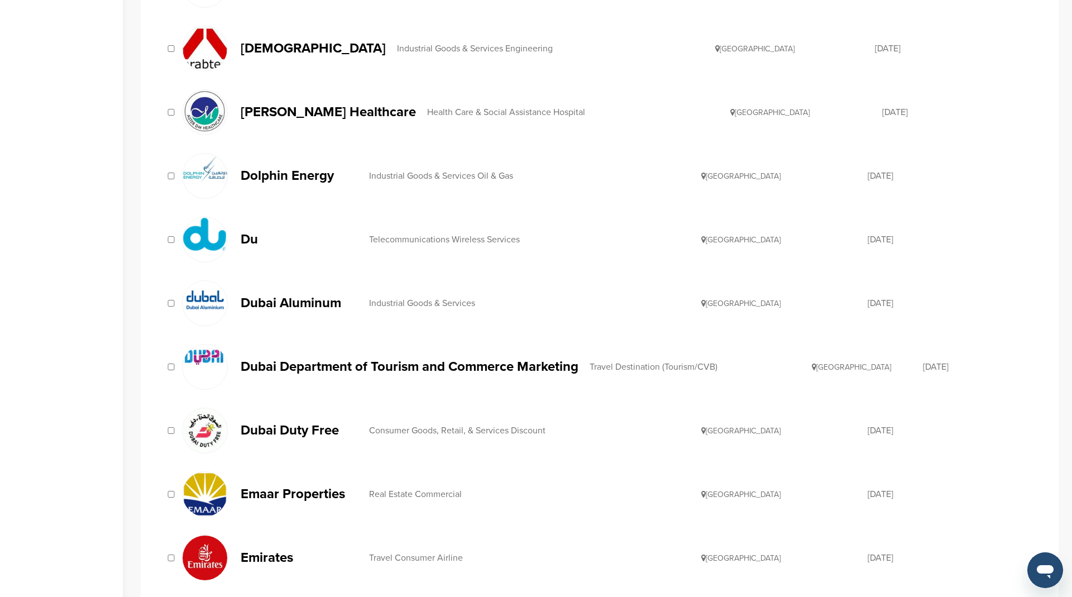
click at [482, 360] on p "Dubai Department of Tourism and Commerce Marketing" at bounding box center [410, 367] width 338 height 14
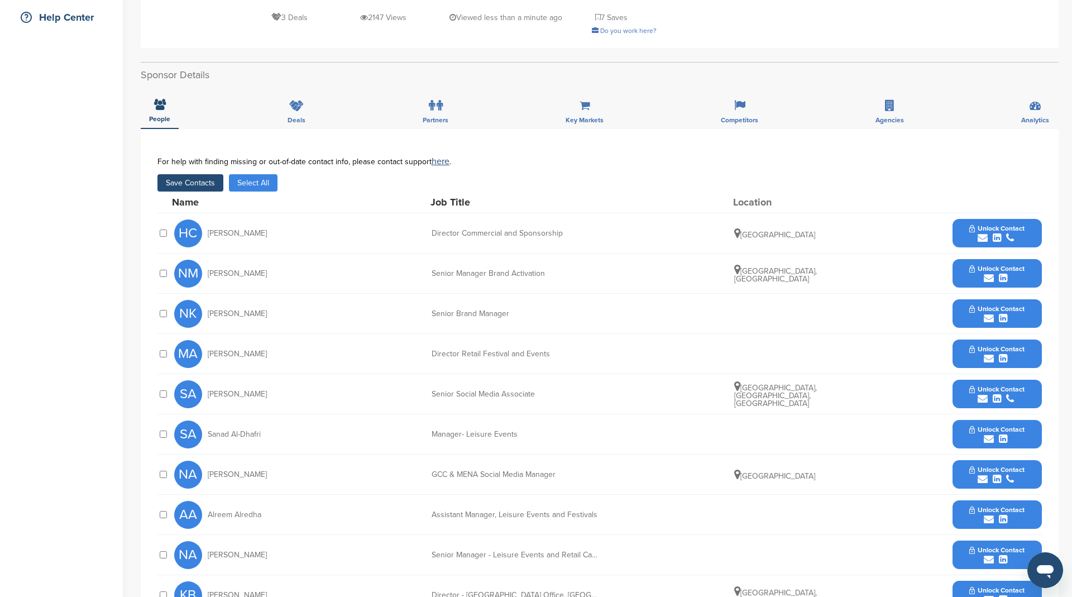
scroll to position [246, 0]
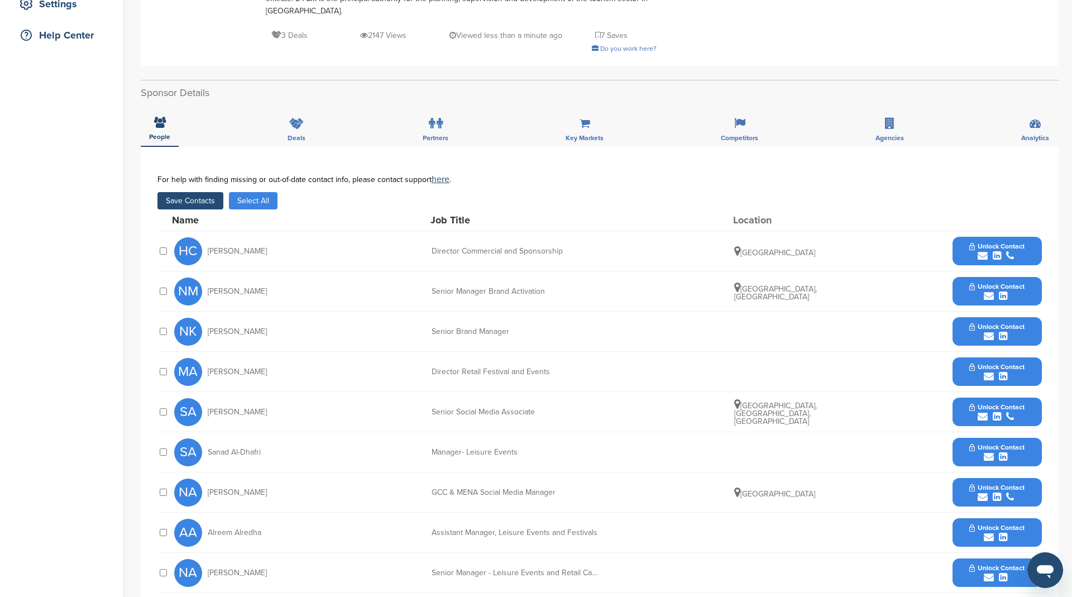
click at [197, 201] on button "Save Contacts" at bounding box center [190, 200] width 66 height 17
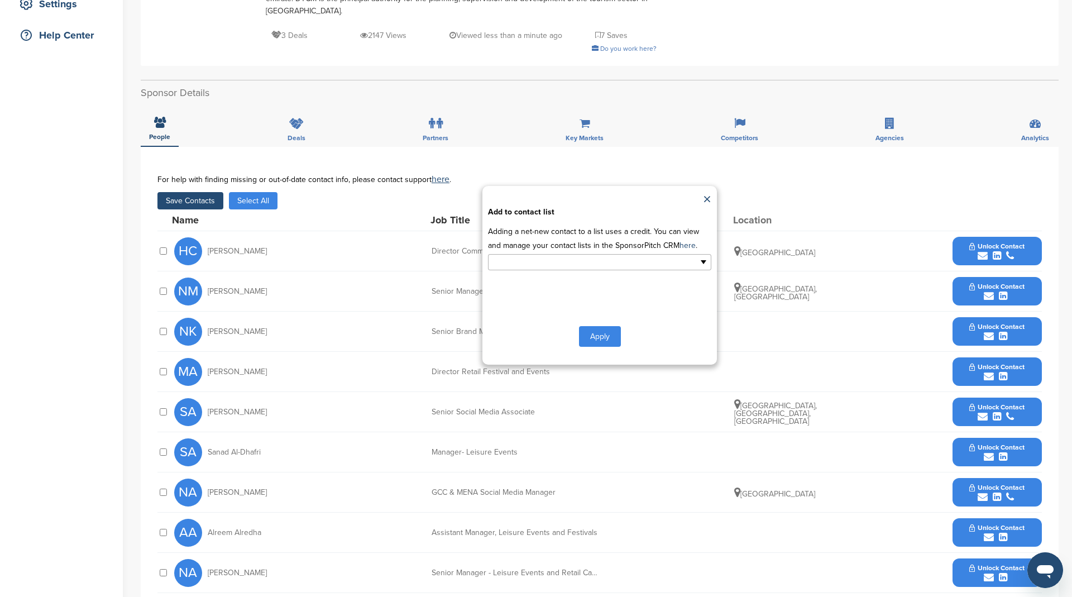
click at [498, 265] on input "text" at bounding box center [550, 262] width 117 height 13
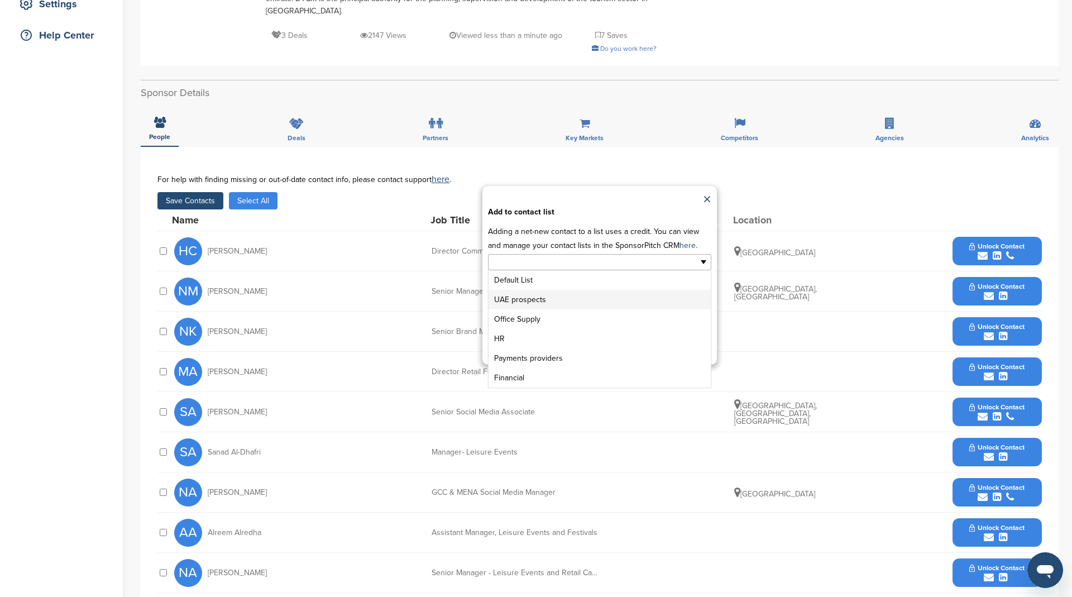
click at [530, 298] on li "UAE prospects" at bounding box center [599, 300] width 222 height 20
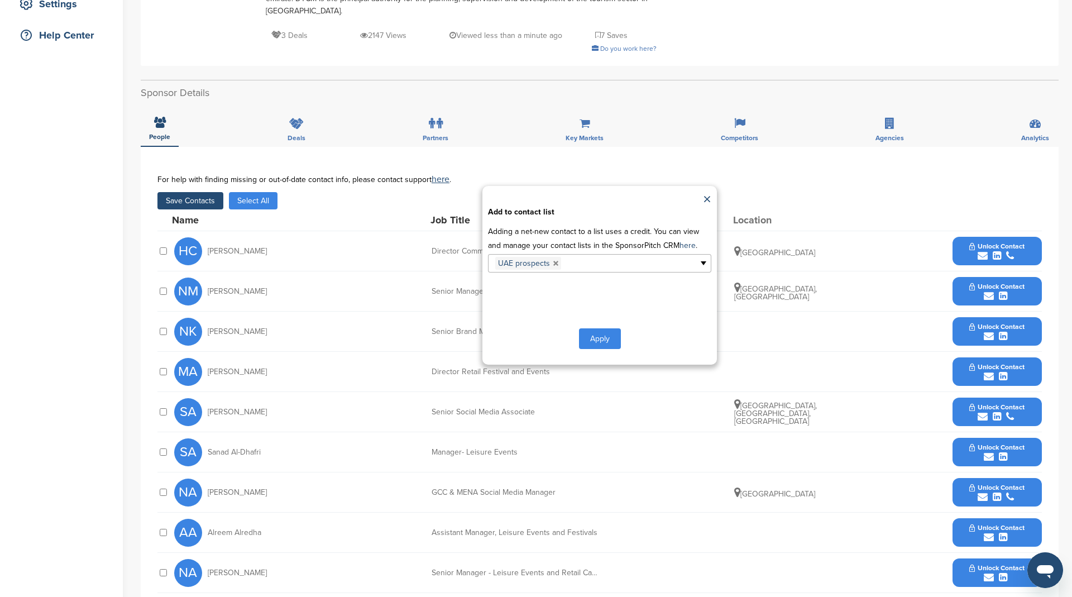
click at [602, 335] on button "Apply" at bounding box center [600, 338] width 42 height 21
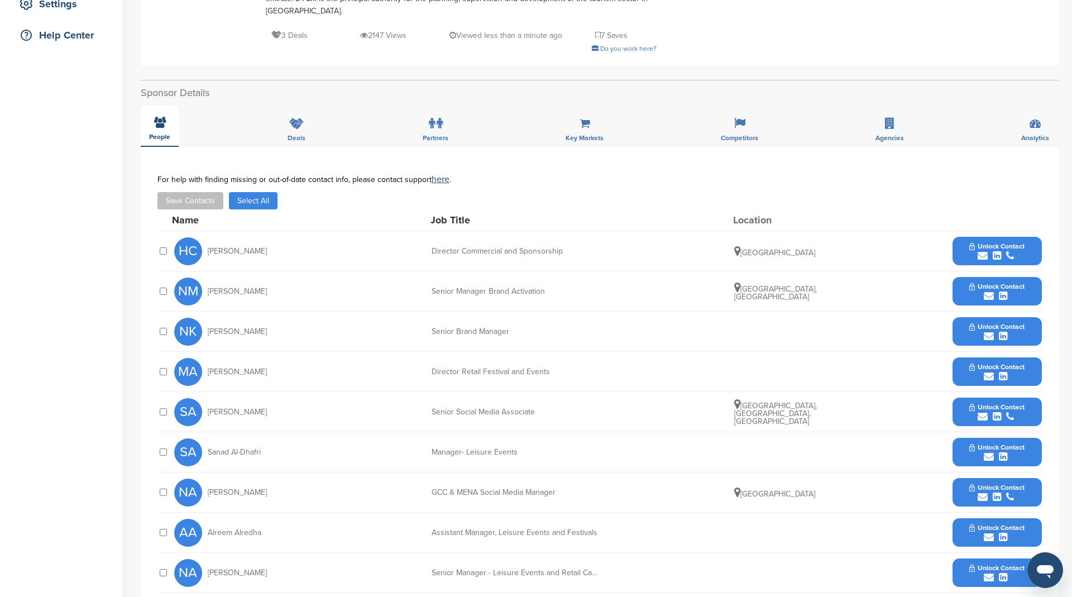
scroll to position [0, 0]
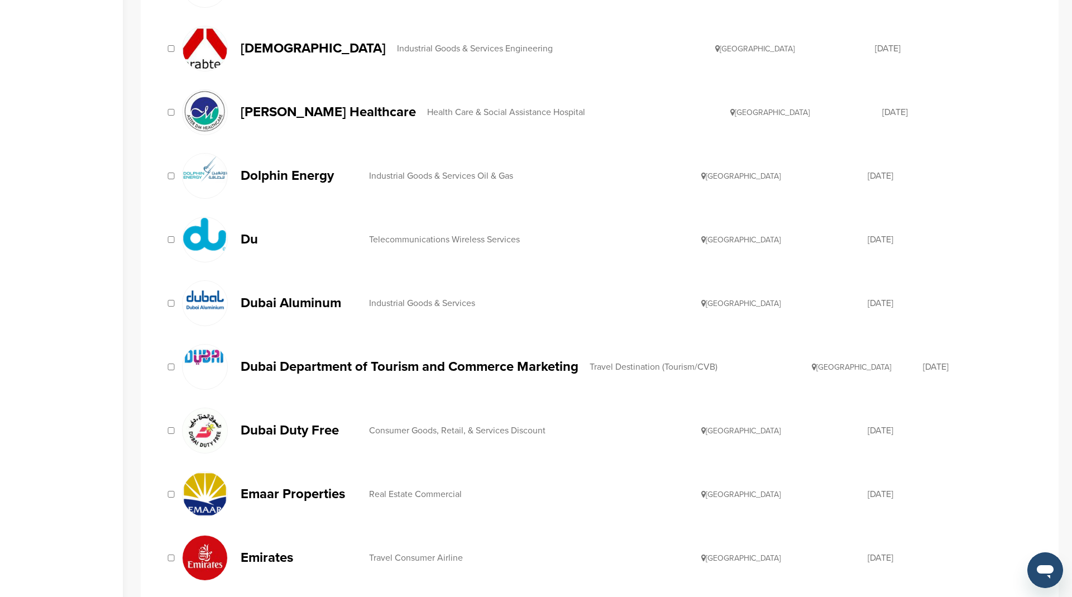
click at [296, 423] on p "Dubai Duty Free" at bounding box center [299, 430] width 117 height 14
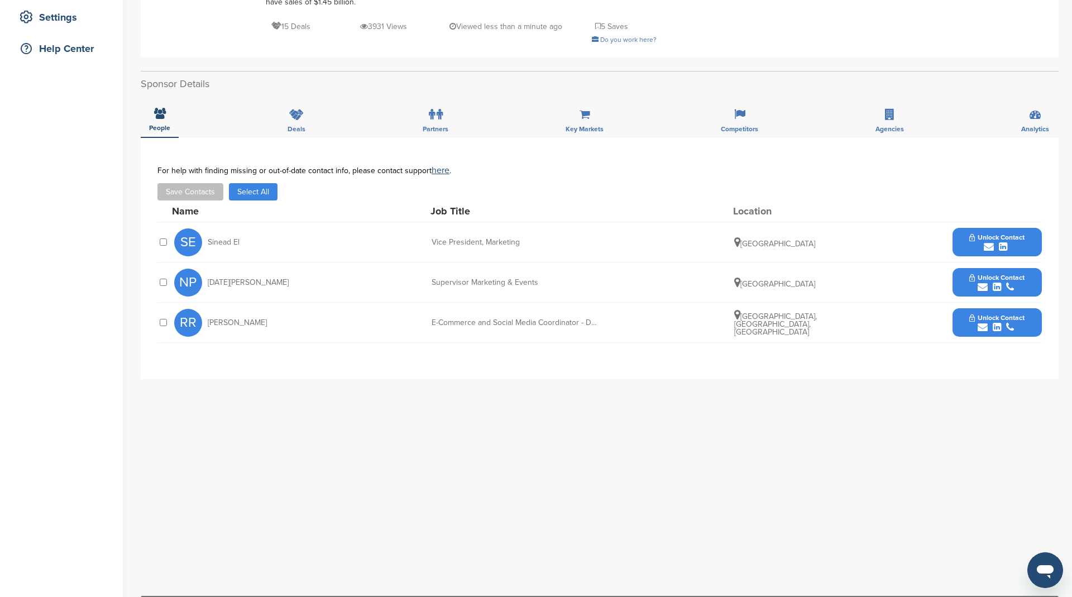
scroll to position [199, 0]
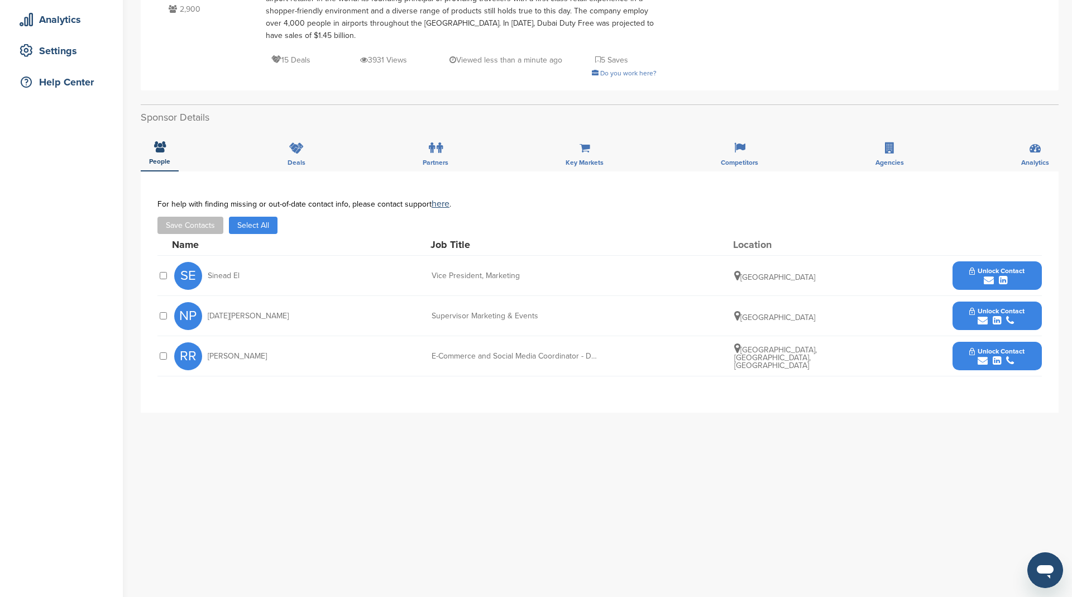
click at [159, 276] on div at bounding box center [162, 275] width 11 height 11
click at [205, 224] on button "Save Contacts" at bounding box center [190, 225] width 66 height 17
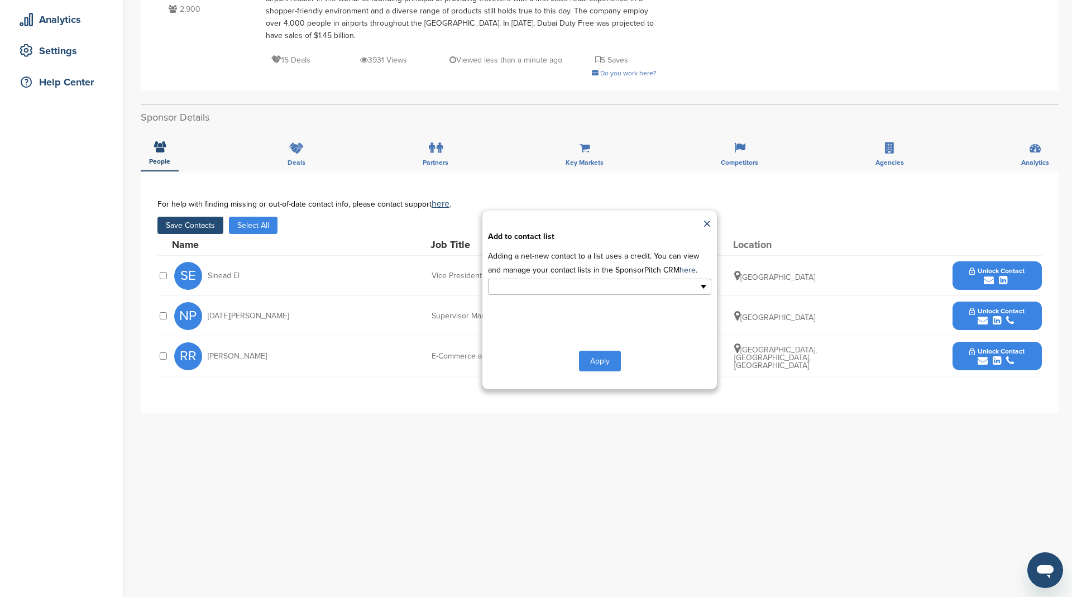
click at [521, 287] on input "text" at bounding box center [550, 286] width 117 height 13
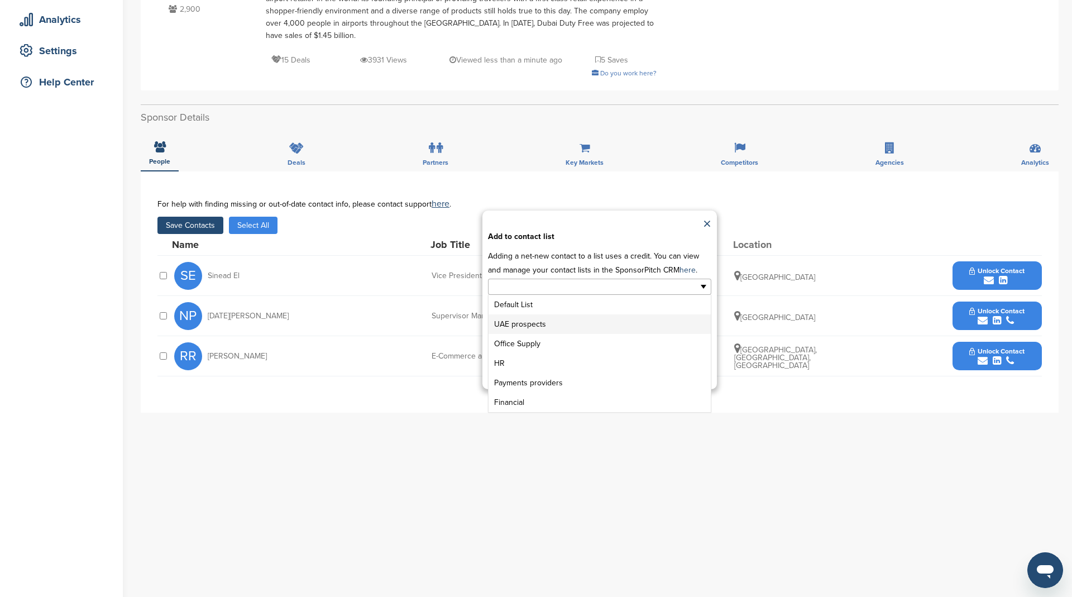
click at [538, 324] on li "UAE prospects" at bounding box center [599, 324] width 222 height 20
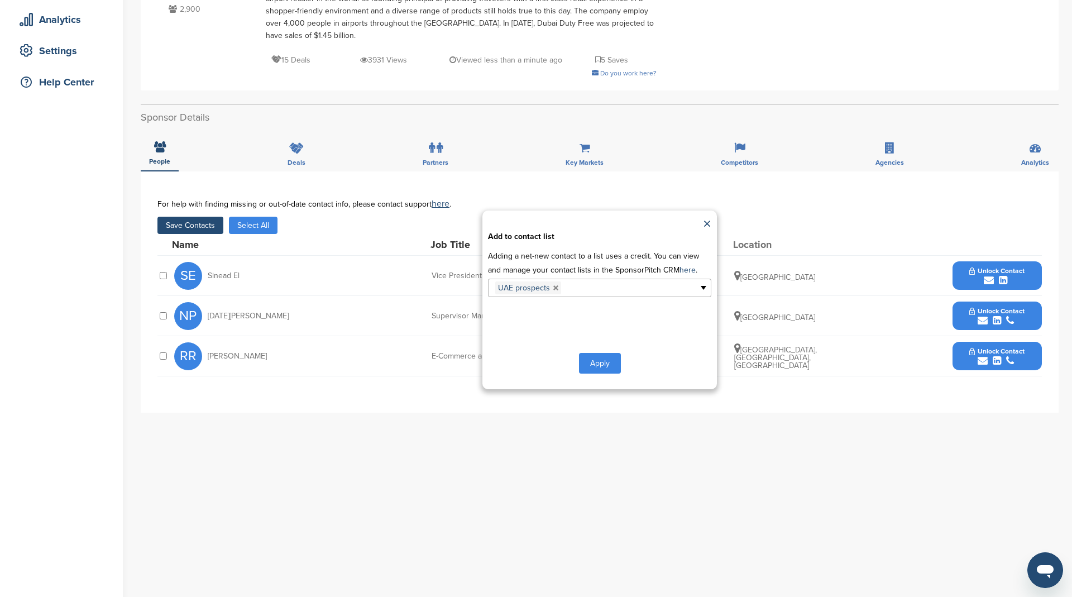
click at [605, 356] on button "Apply" at bounding box center [600, 363] width 42 height 21
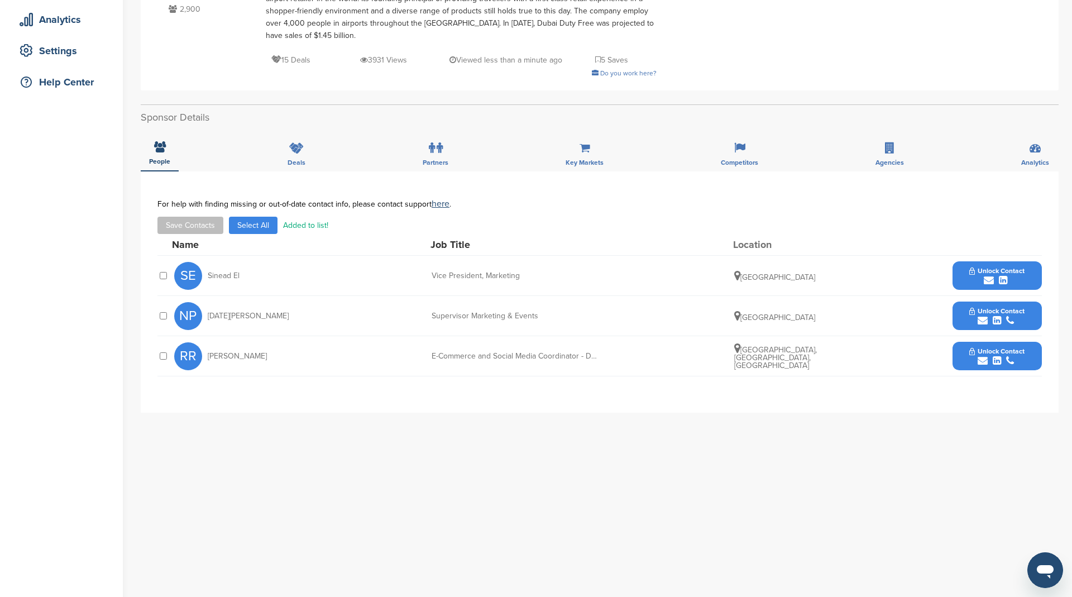
scroll to position [0, 0]
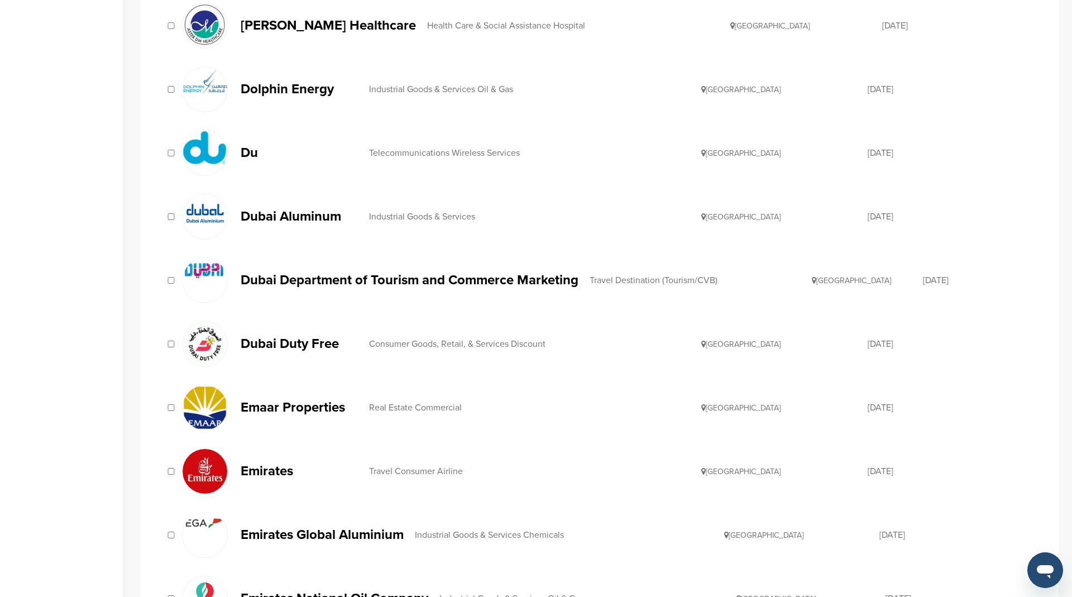
scroll to position [844, 0]
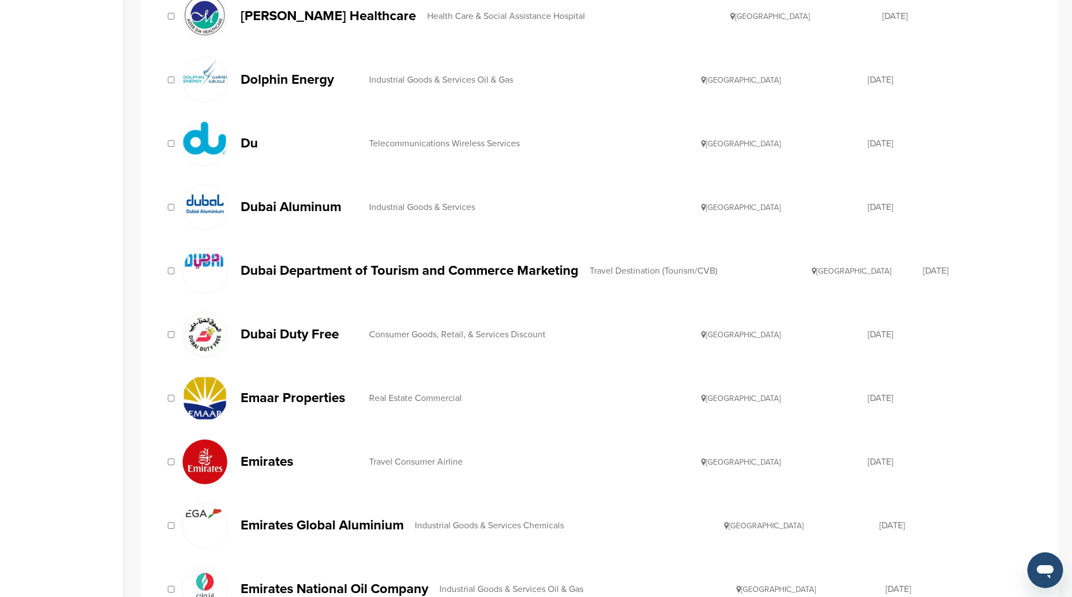
click at [333, 391] on p "Emaar Properties" at bounding box center [299, 398] width 117 height 14
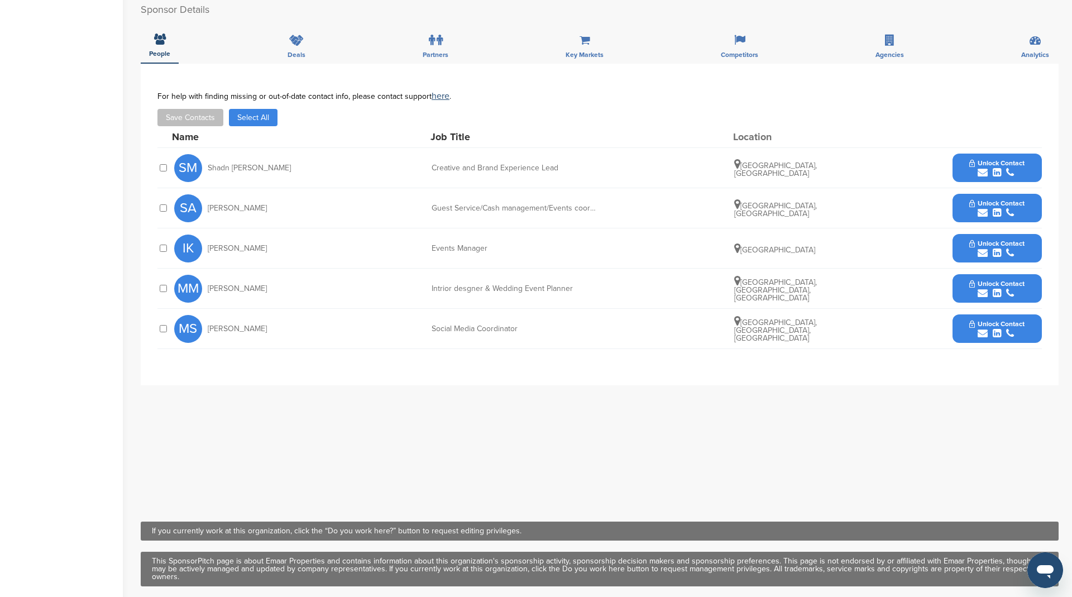
scroll to position [358, 0]
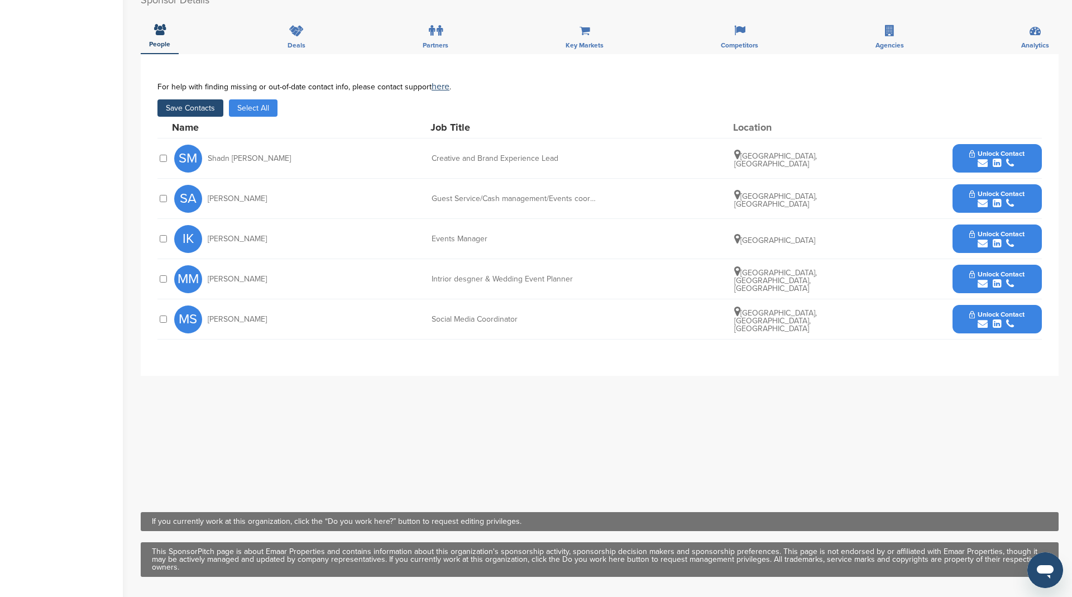
click at [200, 110] on button "Save Contacts" at bounding box center [190, 107] width 66 height 17
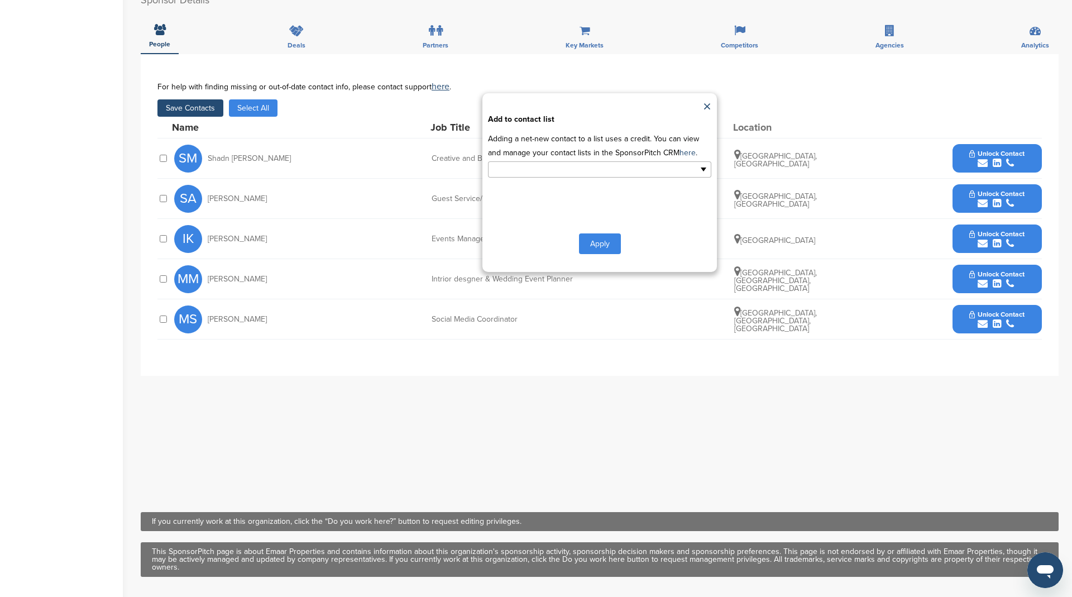
click at [518, 169] on input "text" at bounding box center [550, 169] width 117 height 13
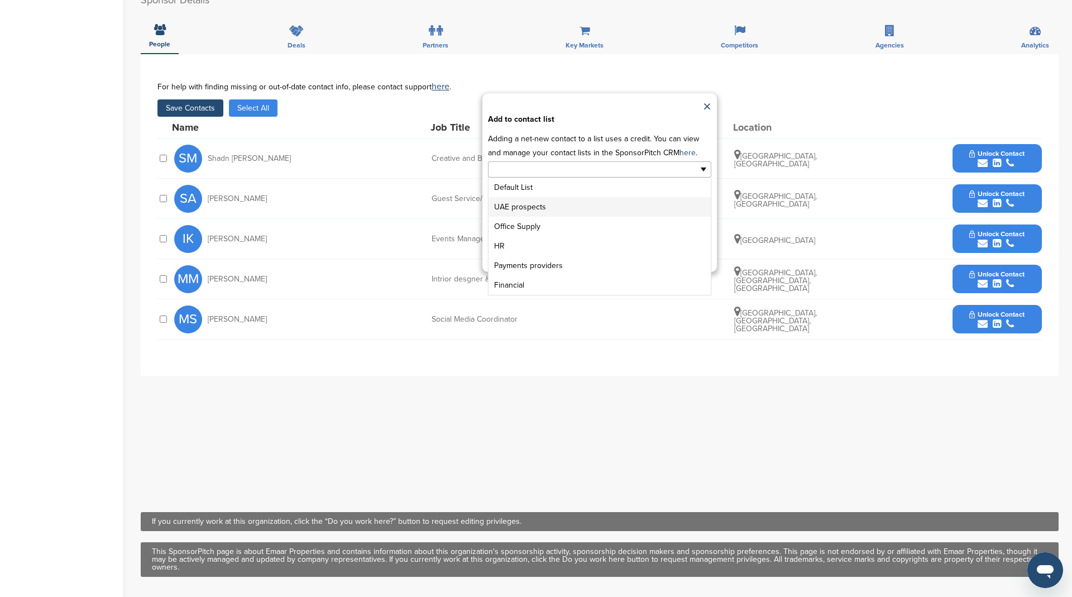
click at [519, 208] on li "UAE prospects" at bounding box center [599, 207] width 222 height 20
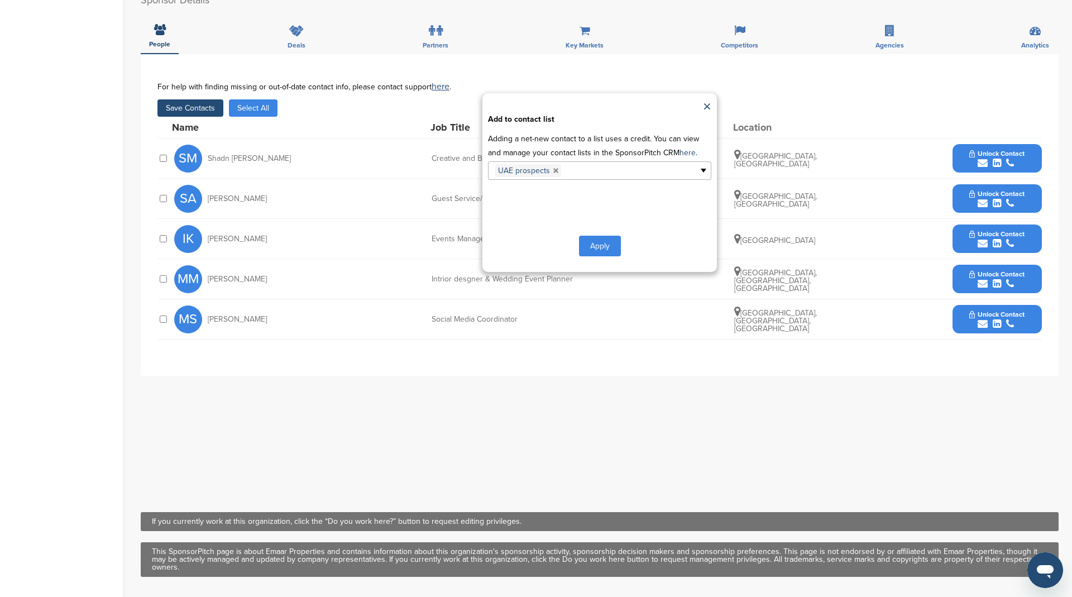
click at [604, 247] on button "Apply" at bounding box center [600, 246] width 42 height 21
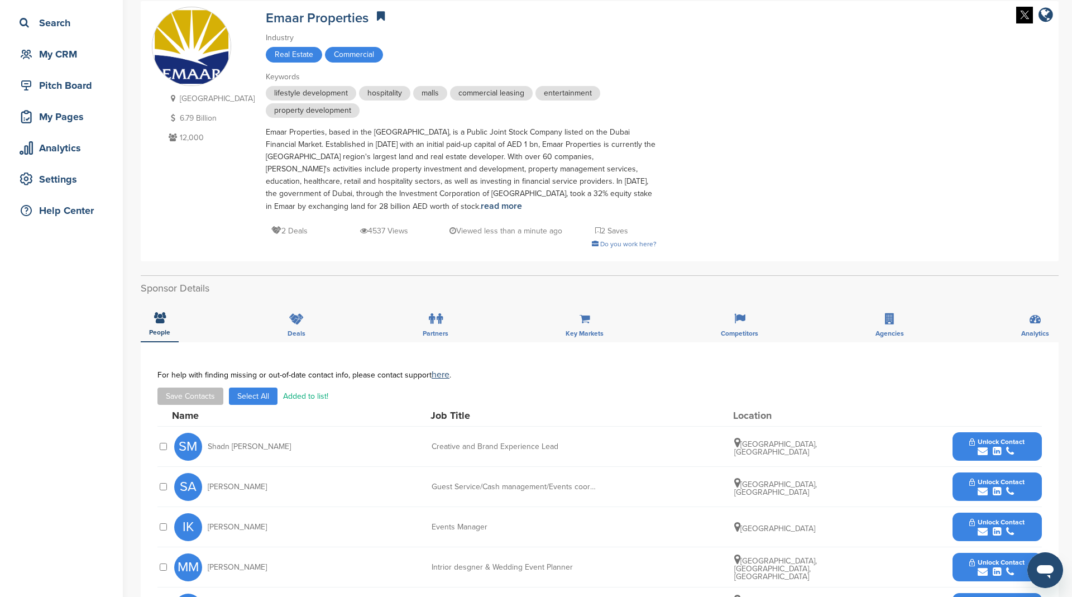
scroll to position [0, 0]
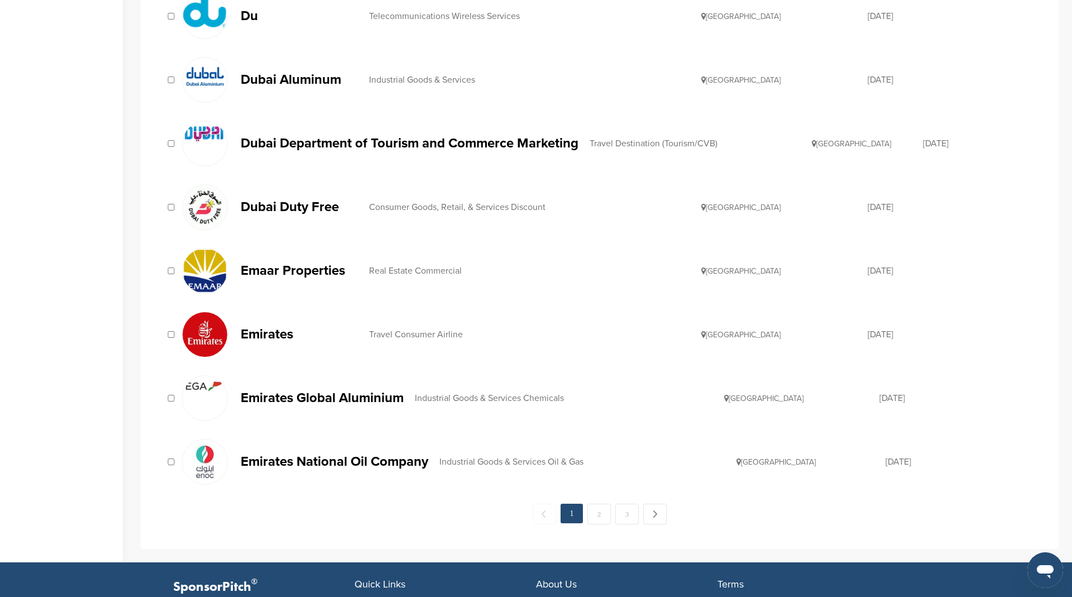
scroll to position [1008, 0]
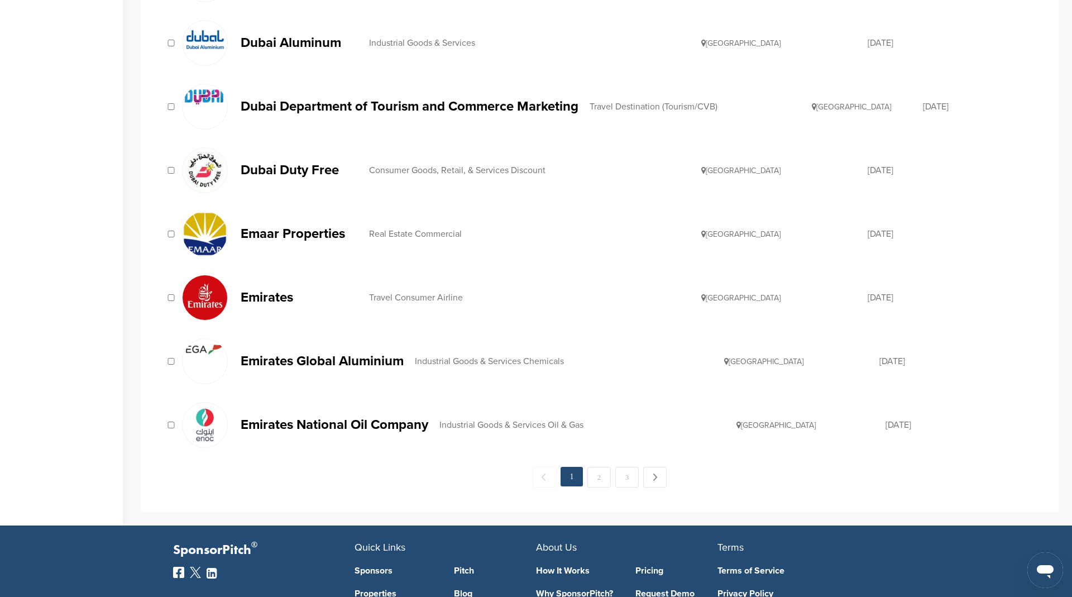
click at [273, 290] on p "Emirates" at bounding box center [299, 297] width 117 height 14
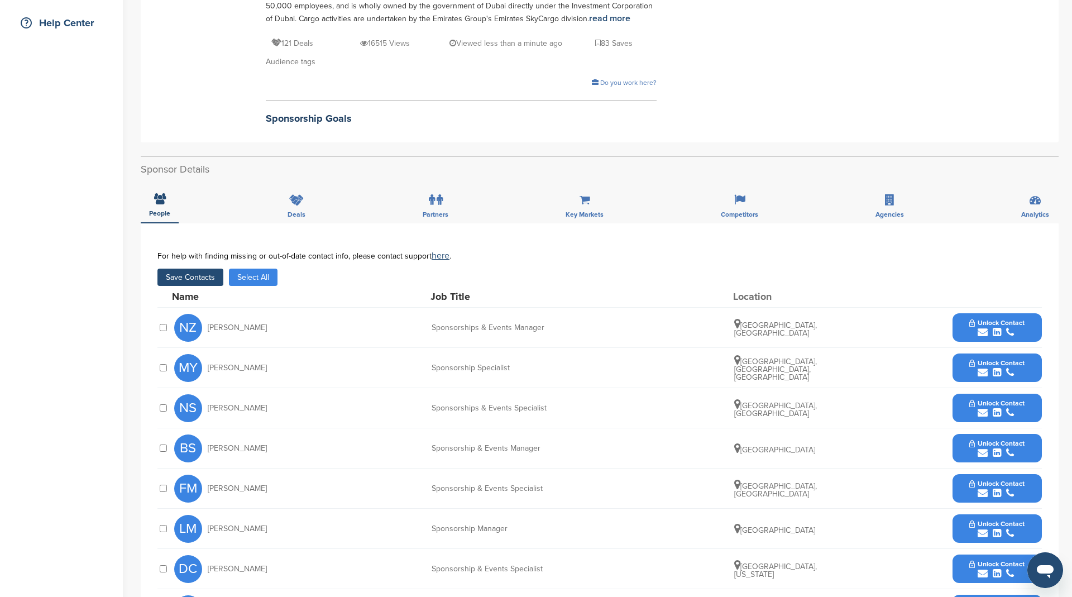
scroll to position [359, 0]
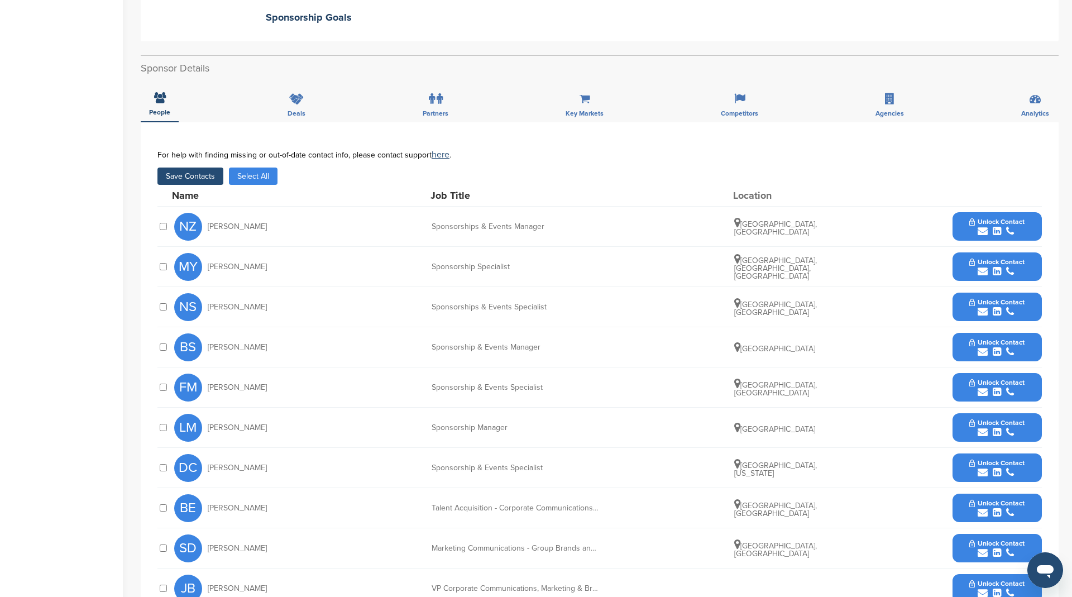
click at [203, 178] on button "Save Contacts" at bounding box center [190, 175] width 66 height 17
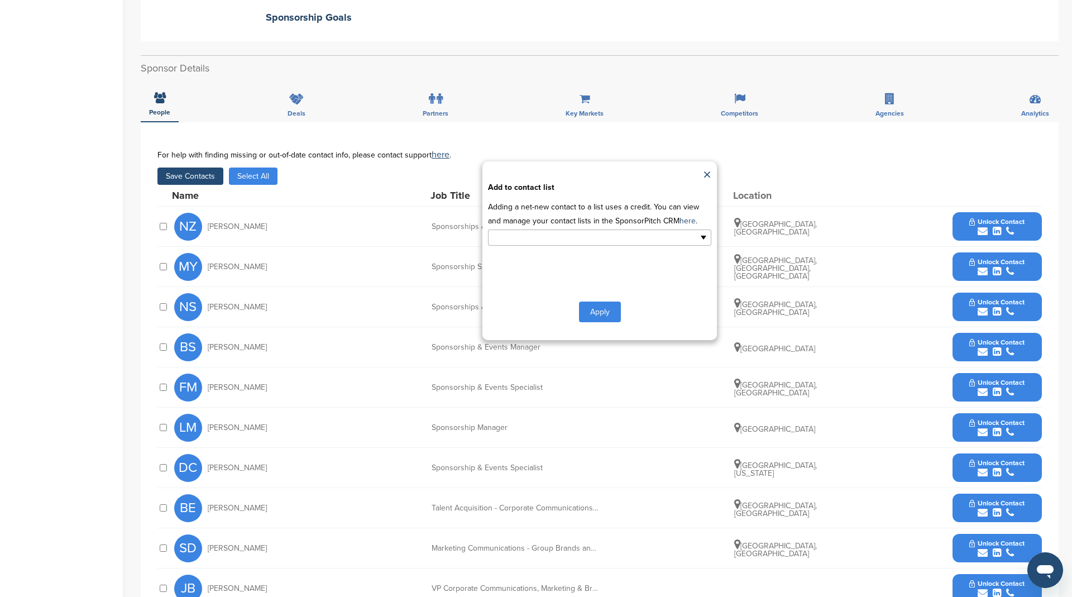
click at [528, 235] on input "text" at bounding box center [550, 237] width 117 height 13
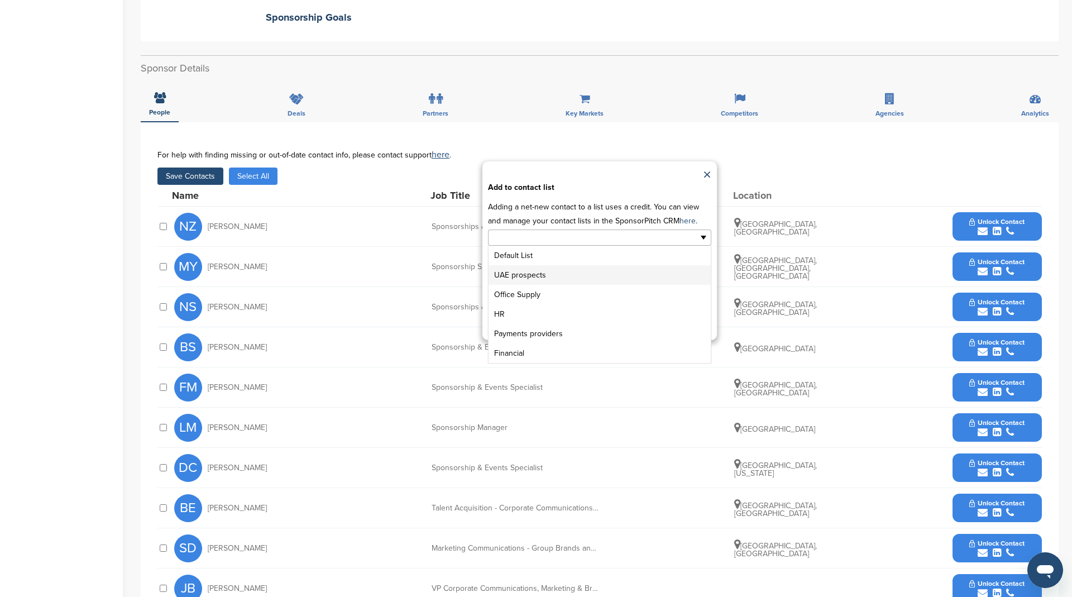
click at [526, 274] on li "UAE prospects" at bounding box center [599, 275] width 222 height 20
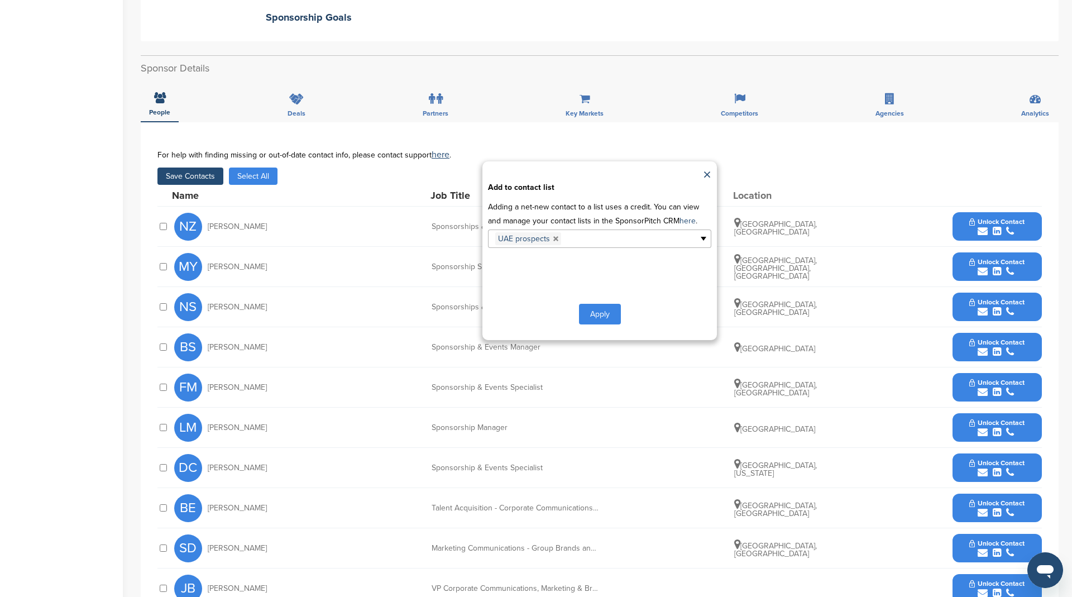
click at [604, 312] on button "Apply" at bounding box center [600, 314] width 42 height 21
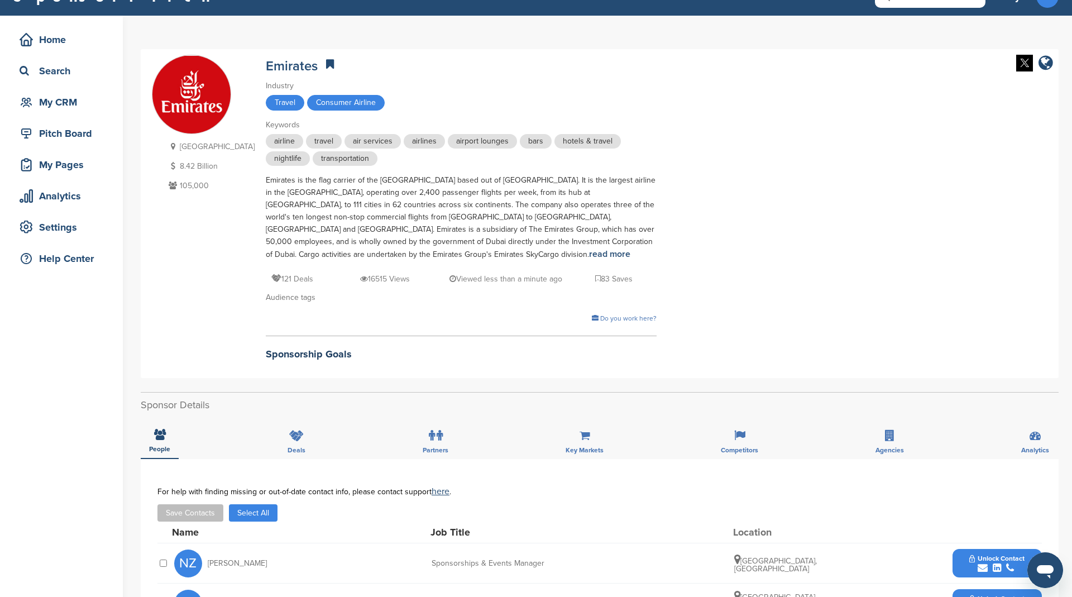
scroll to position [0, 0]
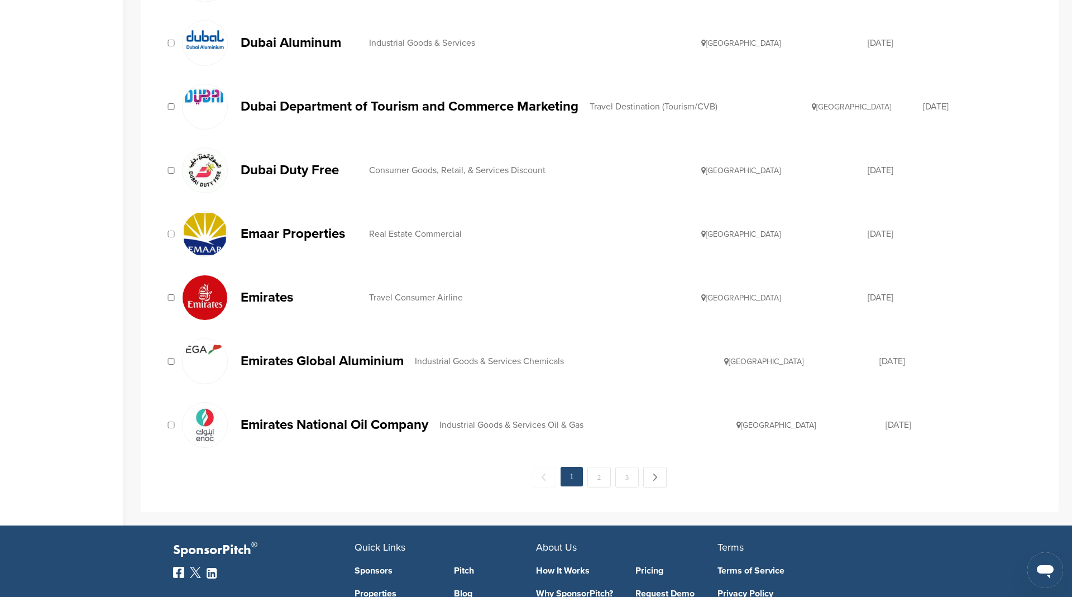
click at [383, 418] on p "Emirates National Oil Company" at bounding box center [335, 425] width 188 height 14
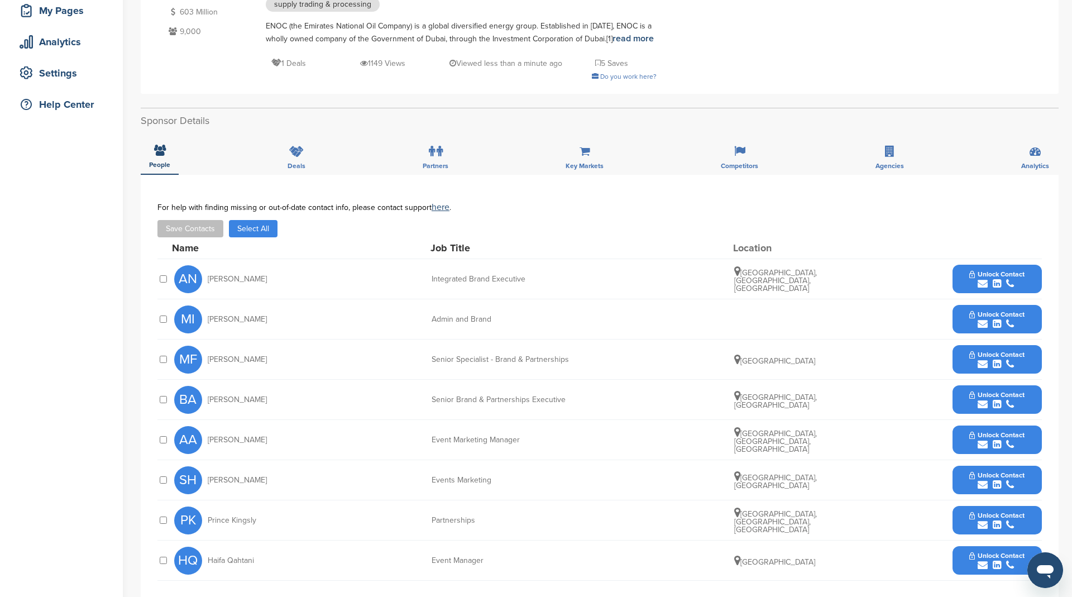
scroll to position [324, 0]
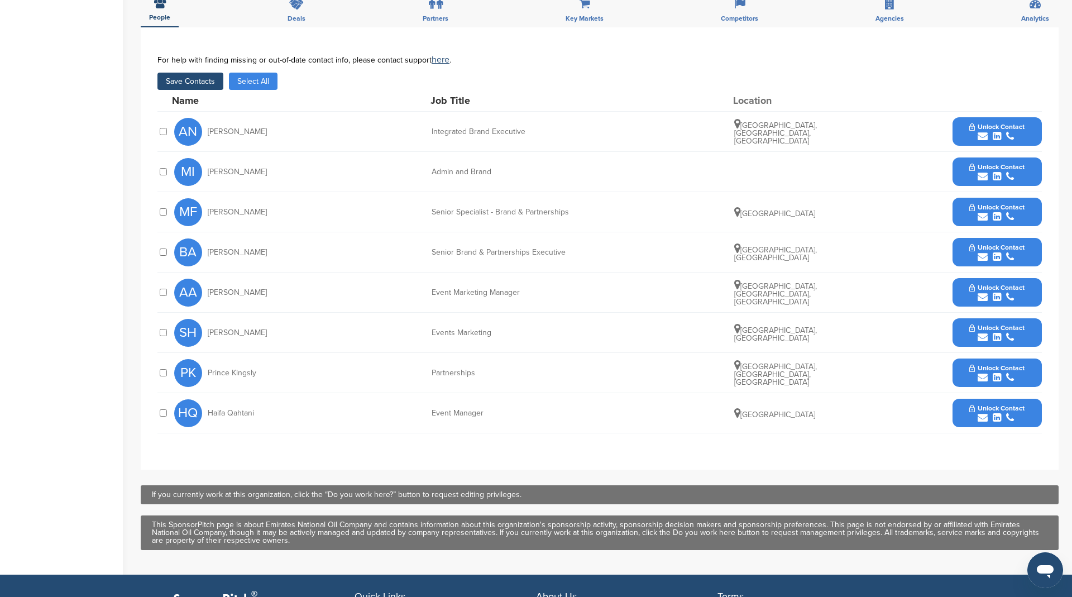
click at [167, 213] on div at bounding box center [162, 212] width 11 height 11
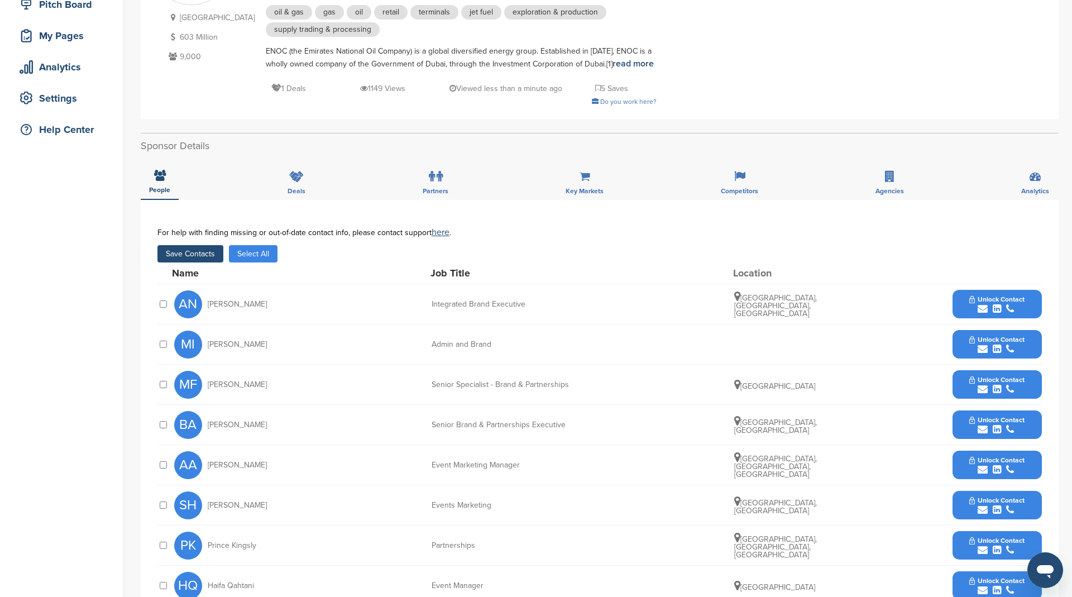
scroll to position [203, 0]
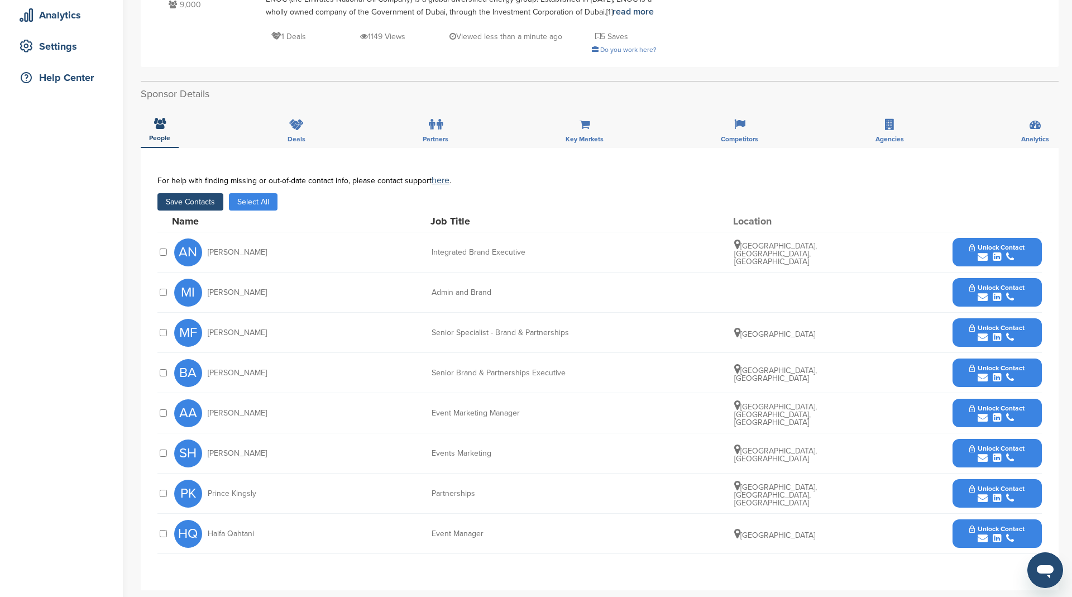
click at [191, 198] on button "Save Contacts" at bounding box center [190, 201] width 66 height 17
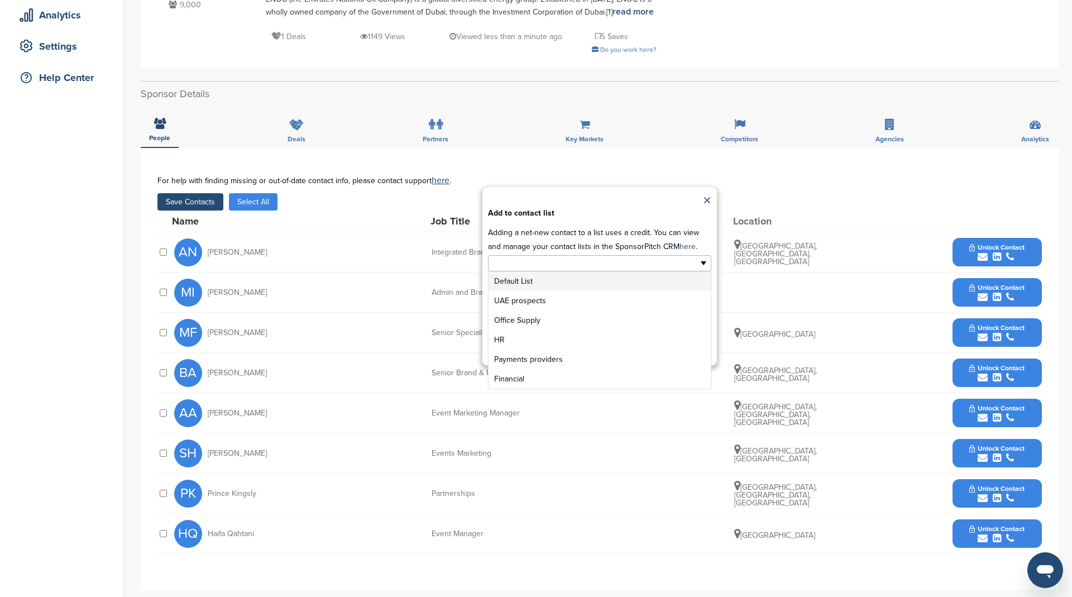
click at [600, 270] on li at bounding box center [550, 263] width 117 height 14
click at [541, 298] on li "UAE prospects" at bounding box center [599, 301] width 222 height 20
click at [599, 341] on button "Apply" at bounding box center [600, 339] width 42 height 21
